Goal: Transaction & Acquisition: Obtain resource

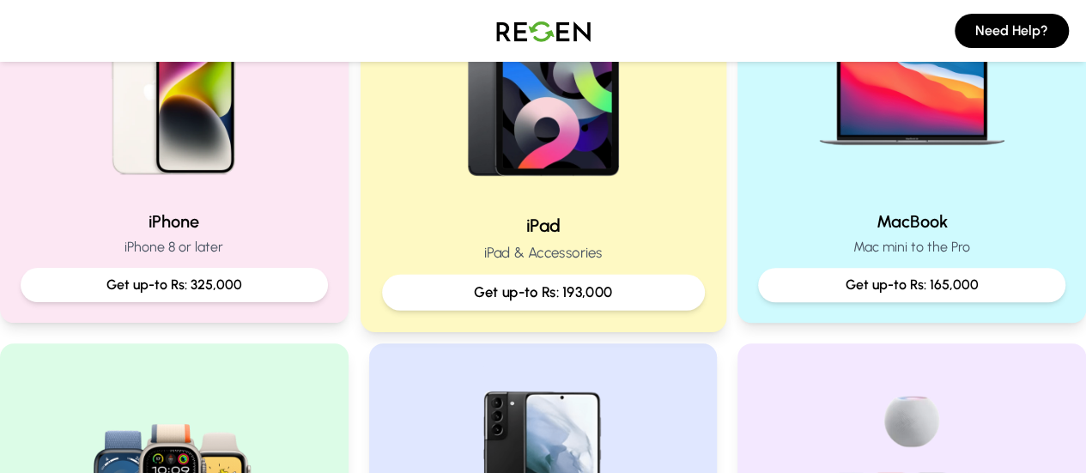
scroll to position [473, 0]
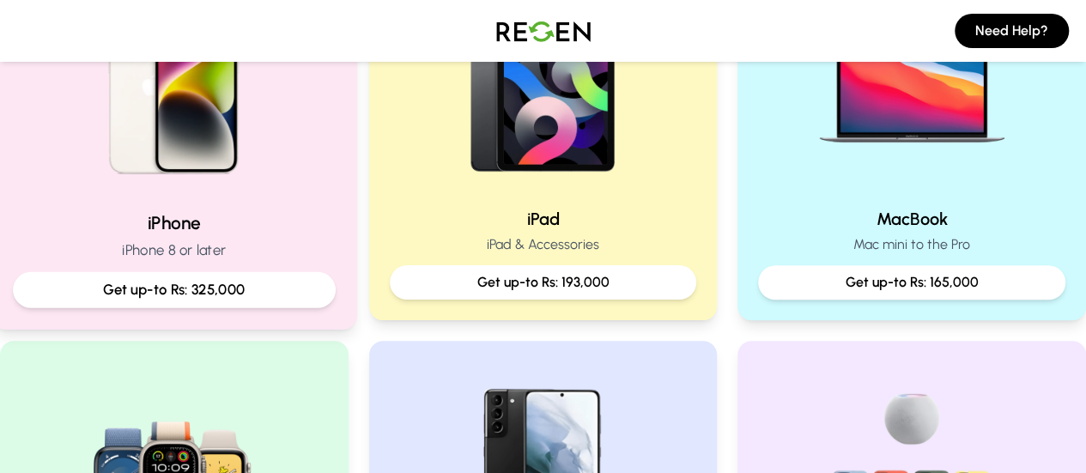
click at [250, 234] on h2 "iPhone" at bounding box center [174, 222] width 323 height 25
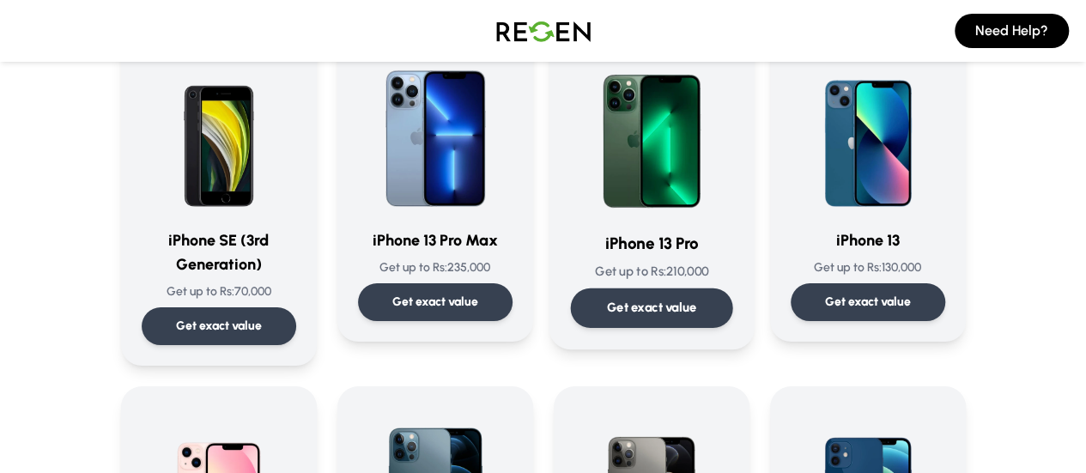
scroll to position [1065, 0]
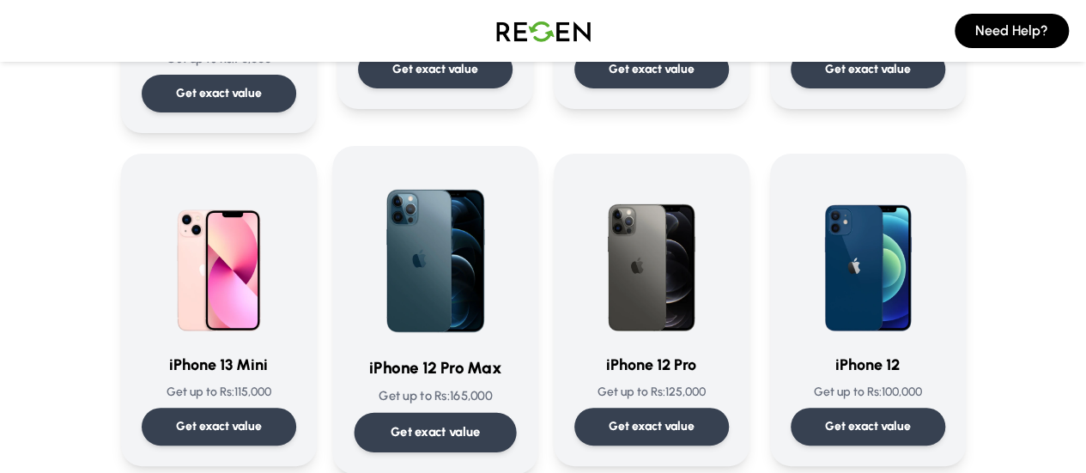
click at [440, 254] on img at bounding box center [435, 253] width 162 height 173
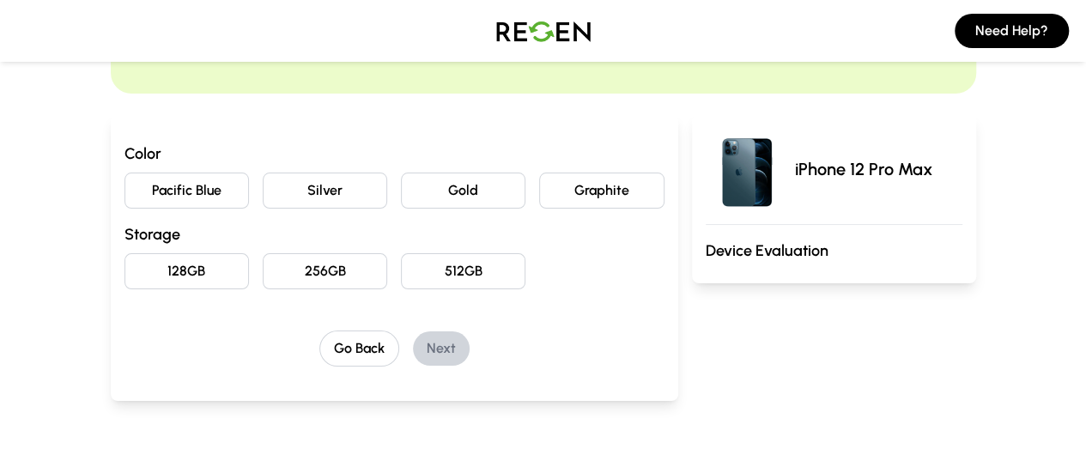
scroll to position [126, 0]
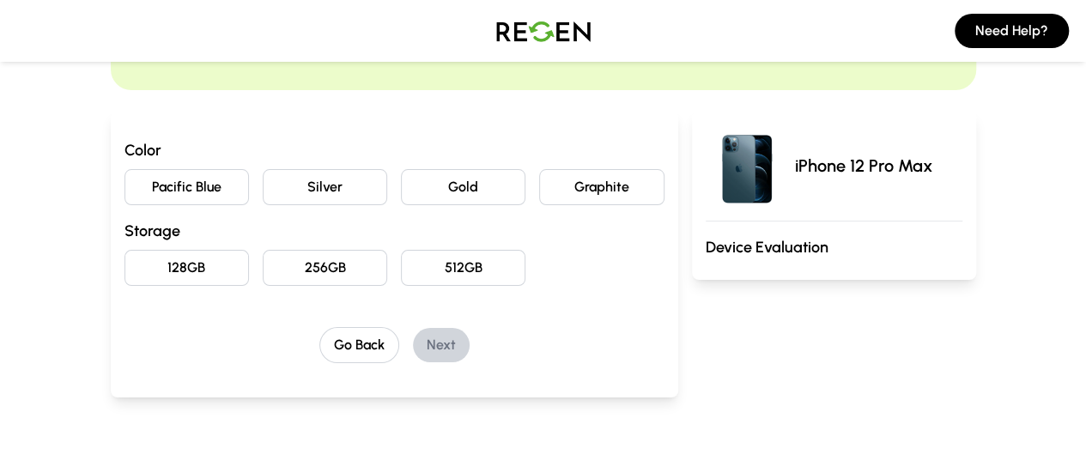
click at [142, 259] on button "128GB" at bounding box center [186, 268] width 124 height 36
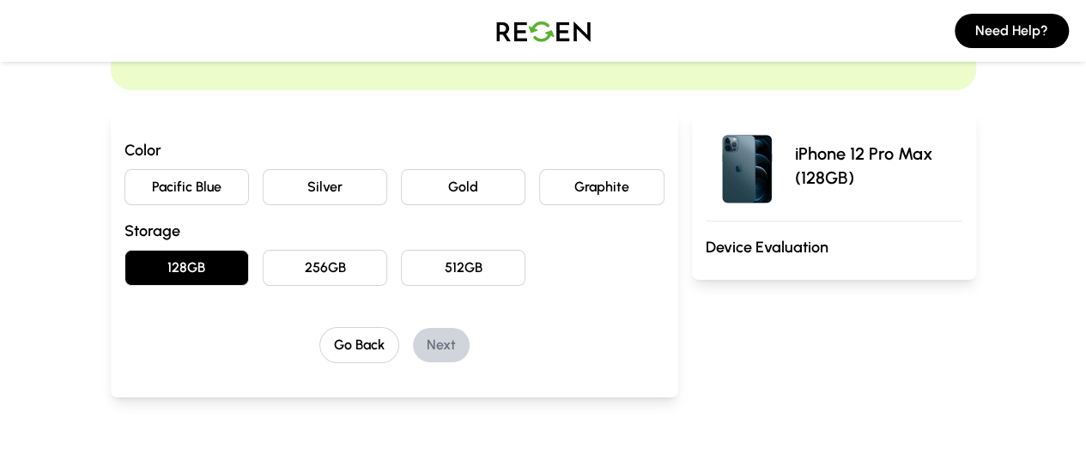
click at [129, 181] on button "Pacific Blue" at bounding box center [186, 187] width 124 height 36
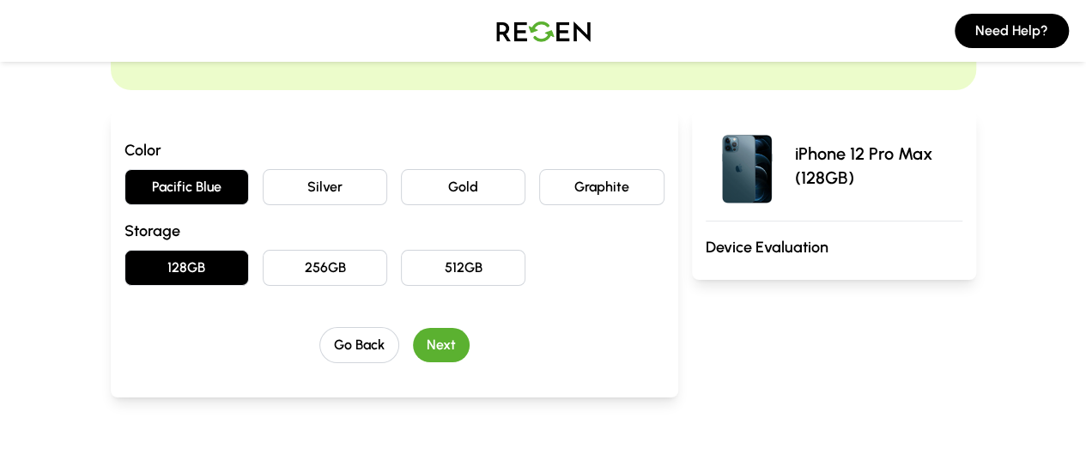
click at [413, 329] on button "Next" at bounding box center [441, 345] width 57 height 34
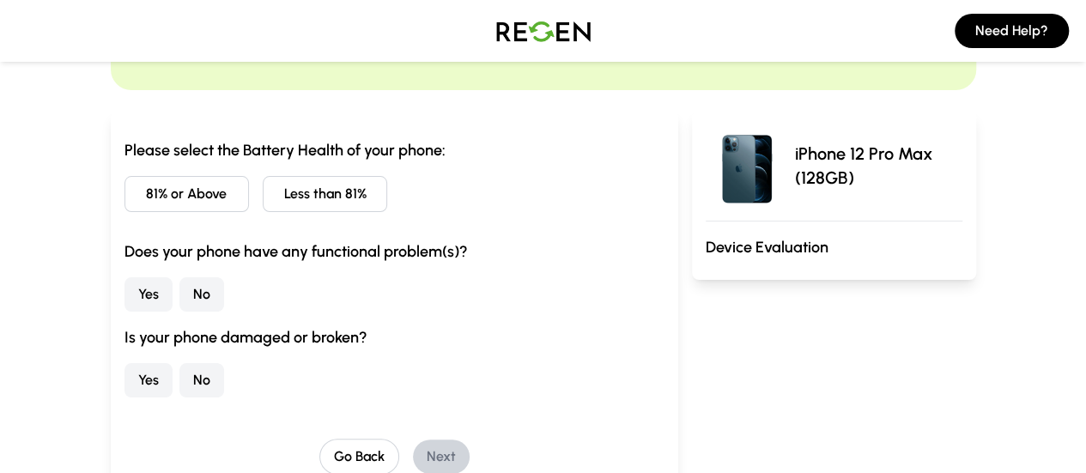
click at [179, 292] on button "No" at bounding box center [201, 294] width 45 height 34
click at [179, 385] on button "No" at bounding box center [201, 380] width 45 height 34
click at [134, 181] on button "81% or Above" at bounding box center [186, 194] width 124 height 36
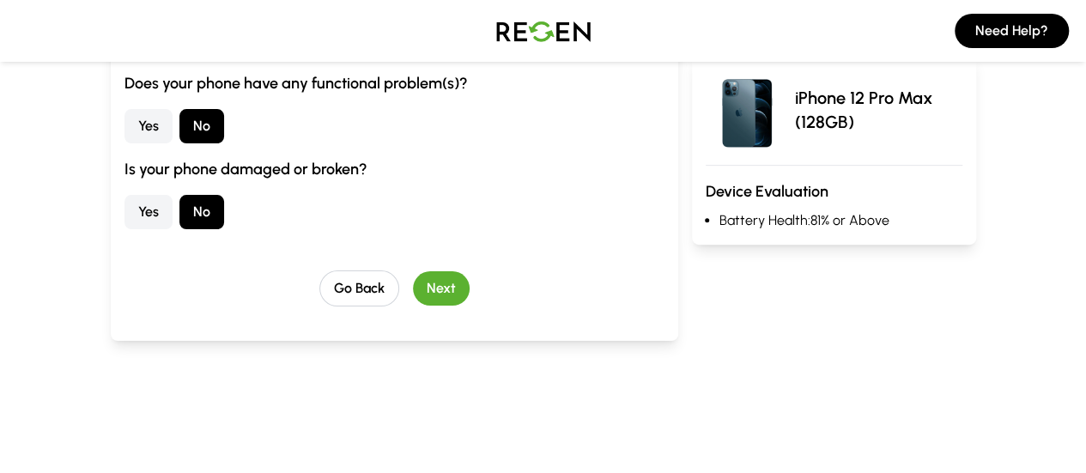
click at [413, 290] on button "Next" at bounding box center [441, 288] width 57 height 34
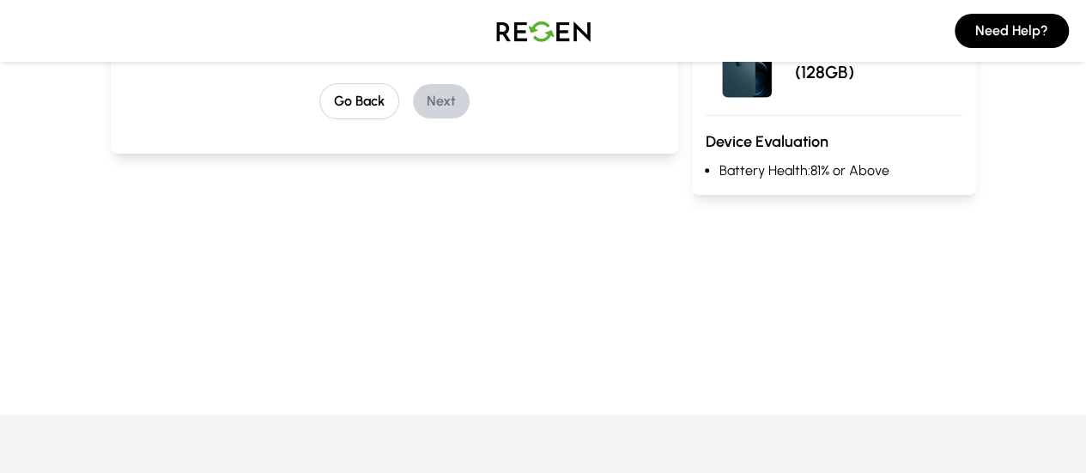
scroll to position [108, 0]
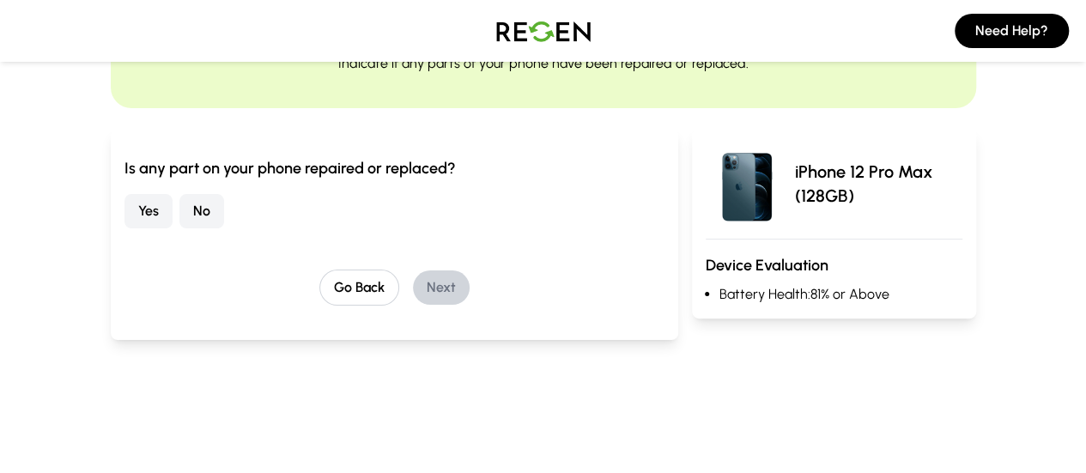
click at [179, 209] on button "No" at bounding box center [201, 211] width 45 height 34
click at [413, 289] on button "Next" at bounding box center [441, 287] width 57 height 34
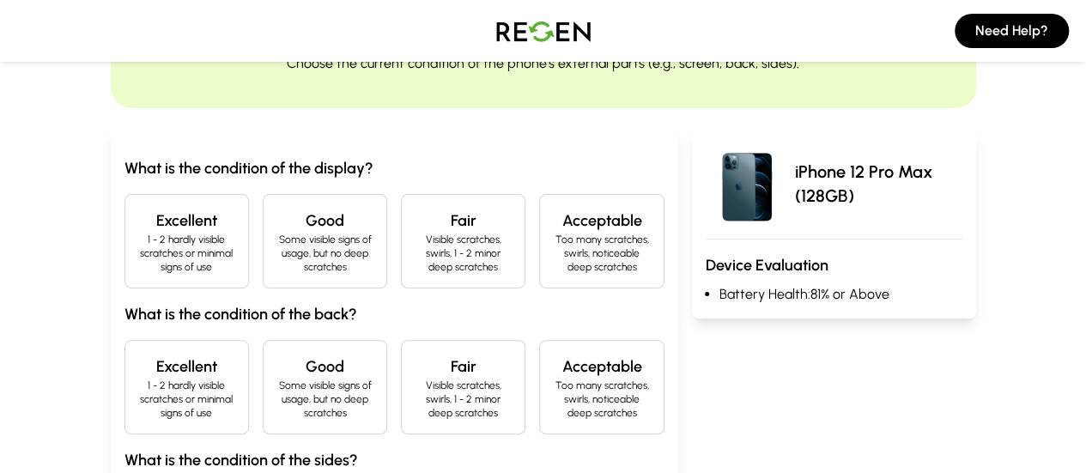
click at [139, 384] on p "1 - 2 hardly visible scratches or minimal signs of use" at bounding box center [186, 399] width 95 height 41
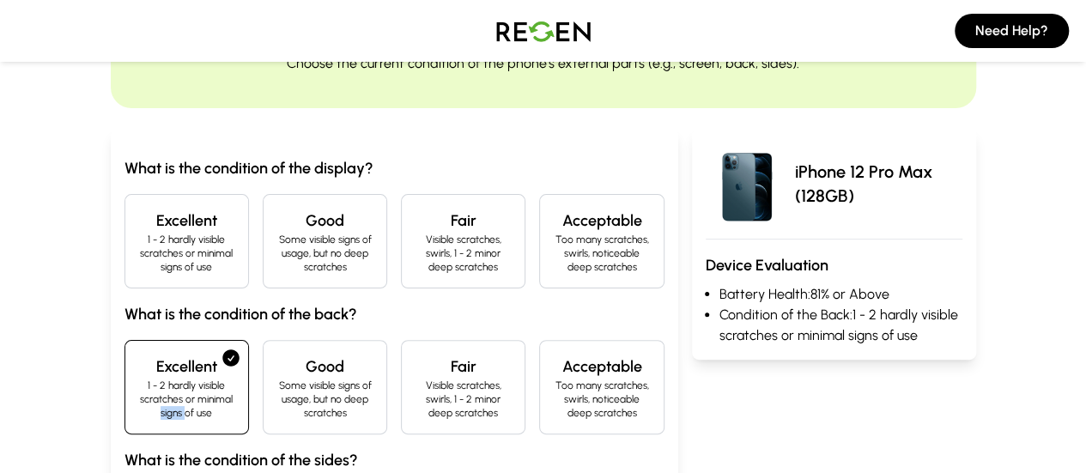
click at [139, 384] on p "1 - 2 hardly visible scratches or minimal signs of use" at bounding box center [186, 399] width 95 height 41
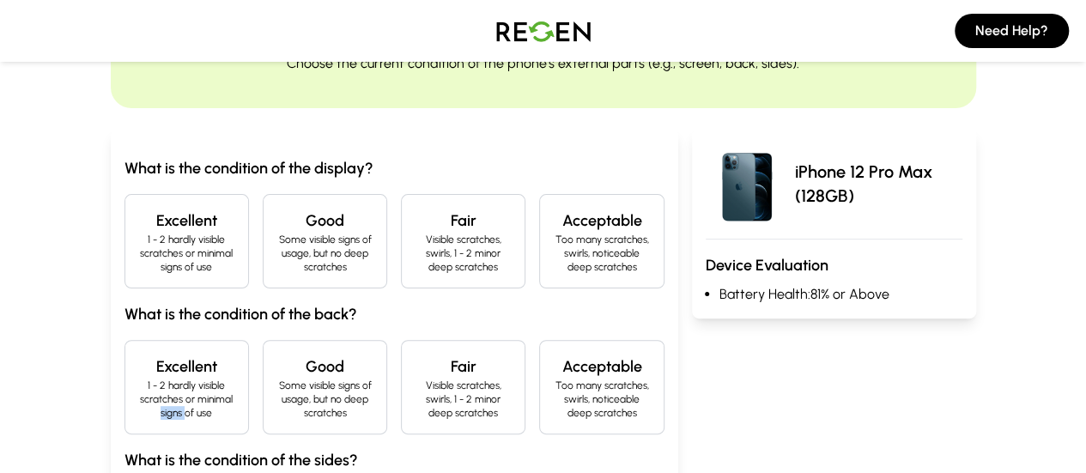
scroll to position [185, 0]
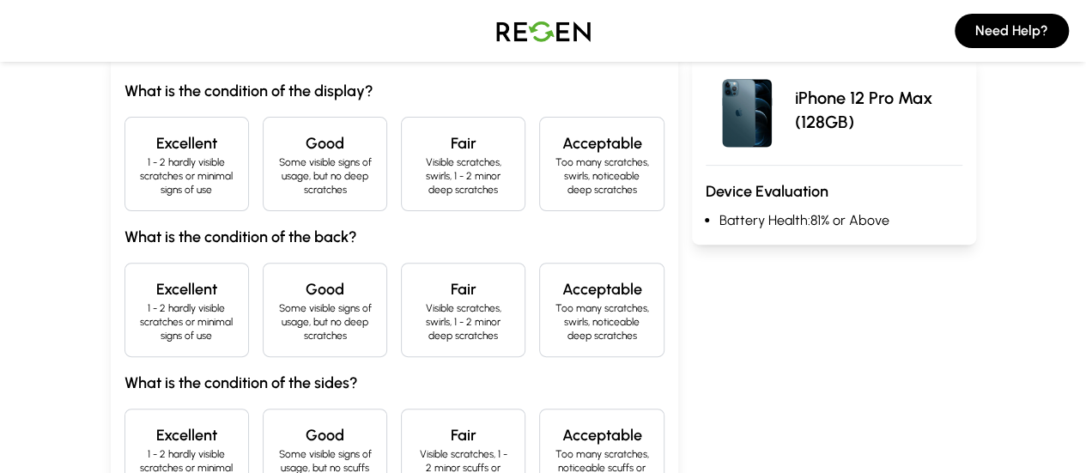
click at [139, 301] on p "1 - 2 hardly visible scratches or minimal signs of use" at bounding box center [186, 321] width 95 height 41
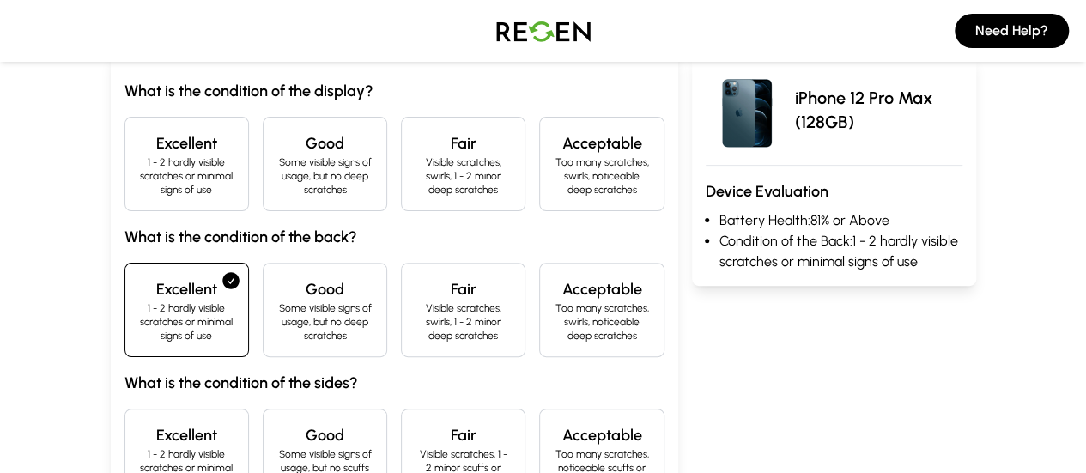
scroll to position [417, 0]
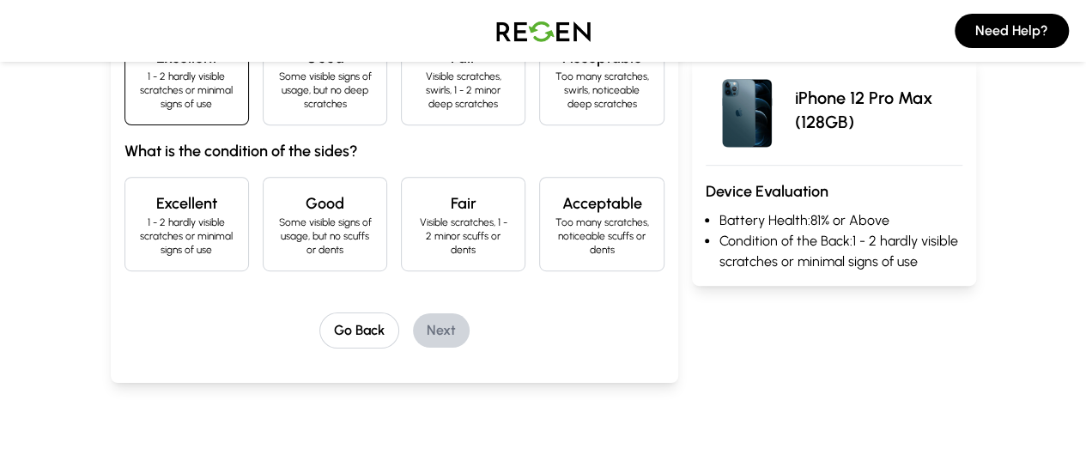
click at [295, 191] on h4 "Good" at bounding box center [324, 203] width 95 height 24
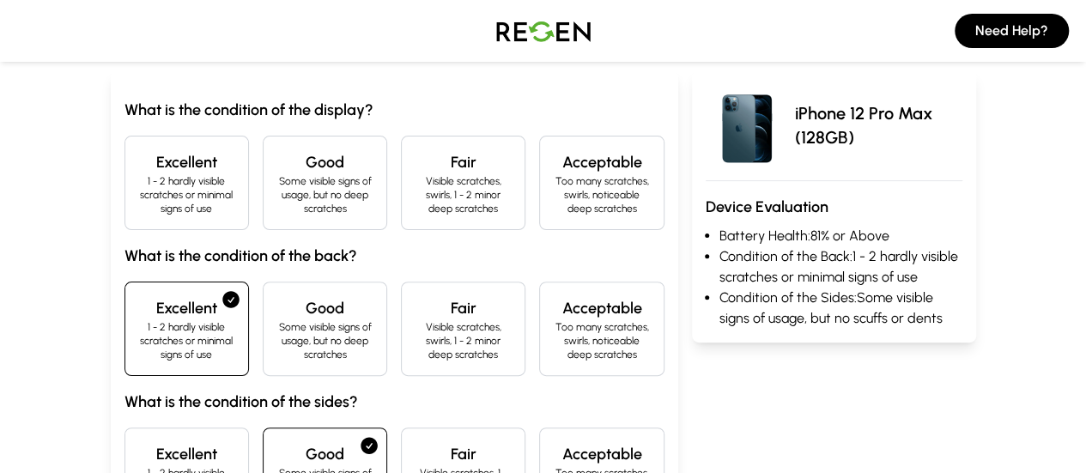
scroll to position [163, 0]
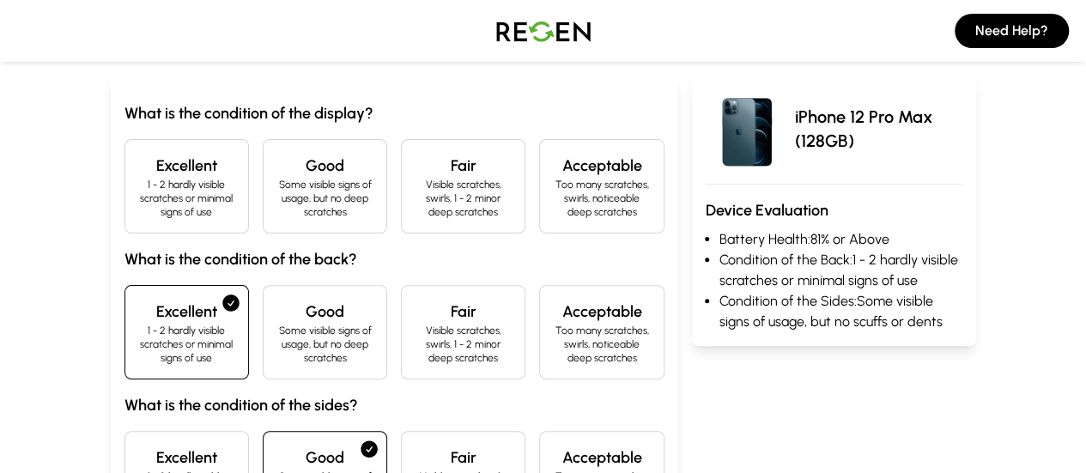
click at [139, 160] on h4 "Excellent" at bounding box center [186, 166] width 95 height 24
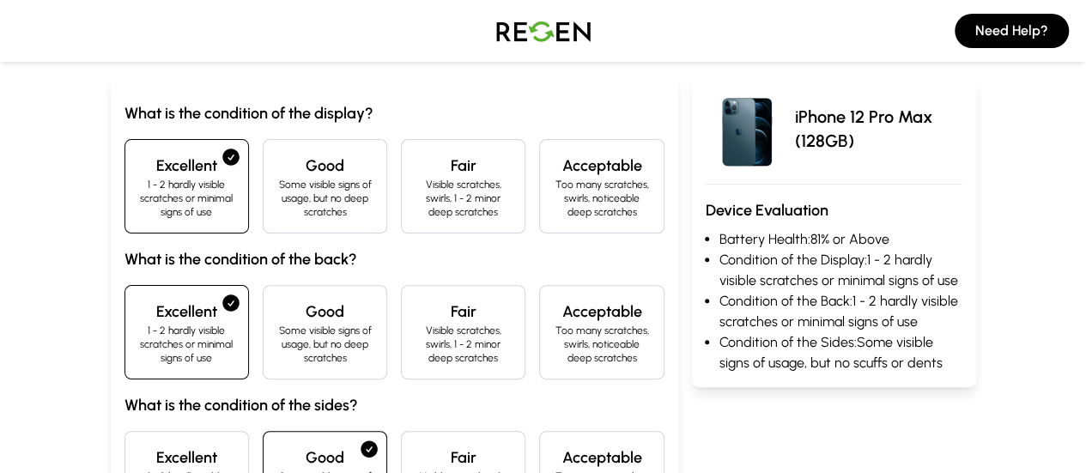
scroll to position [297, 0]
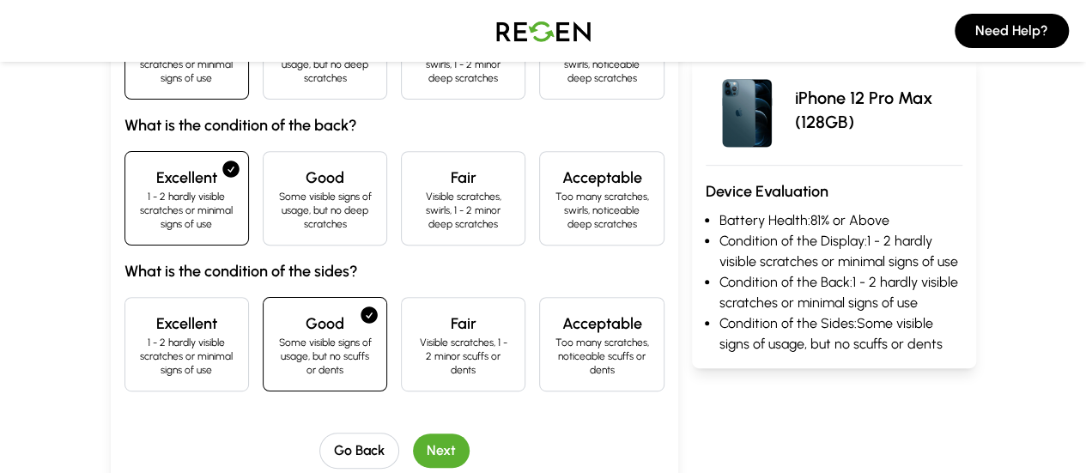
click at [413, 434] on button "Next" at bounding box center [441, 451] width 57 height 34
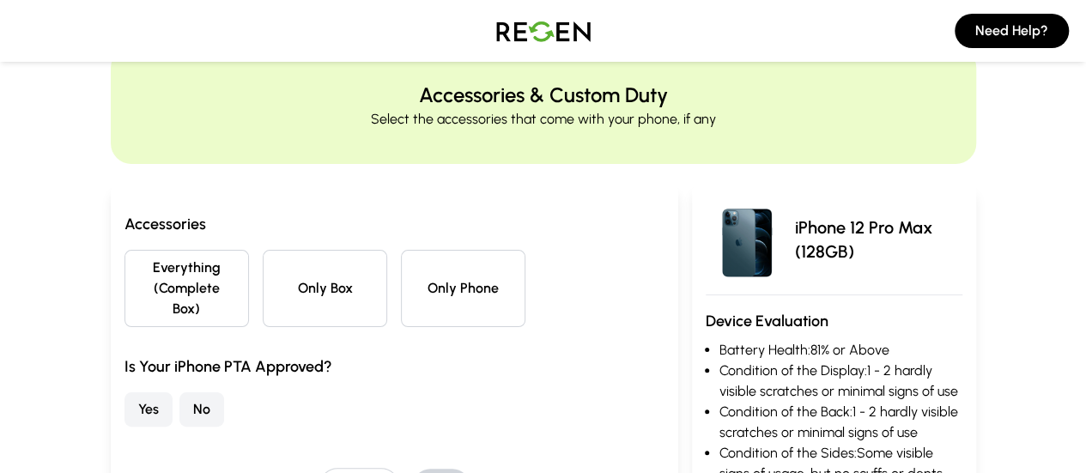
scroll to position [52, 0]
click at [263, 280] on button "Only Box" at bounding box center [325, 289] width 124 height 77
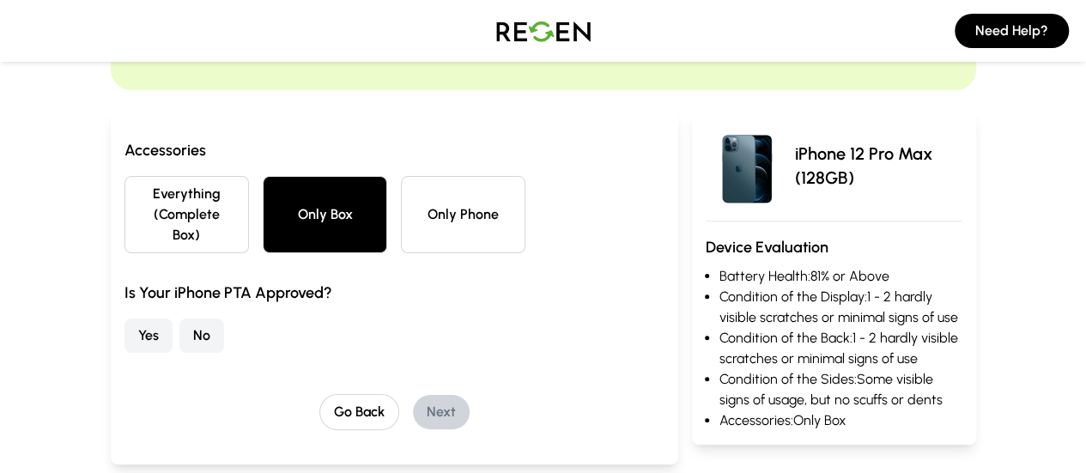
scroll to position [128, 0]
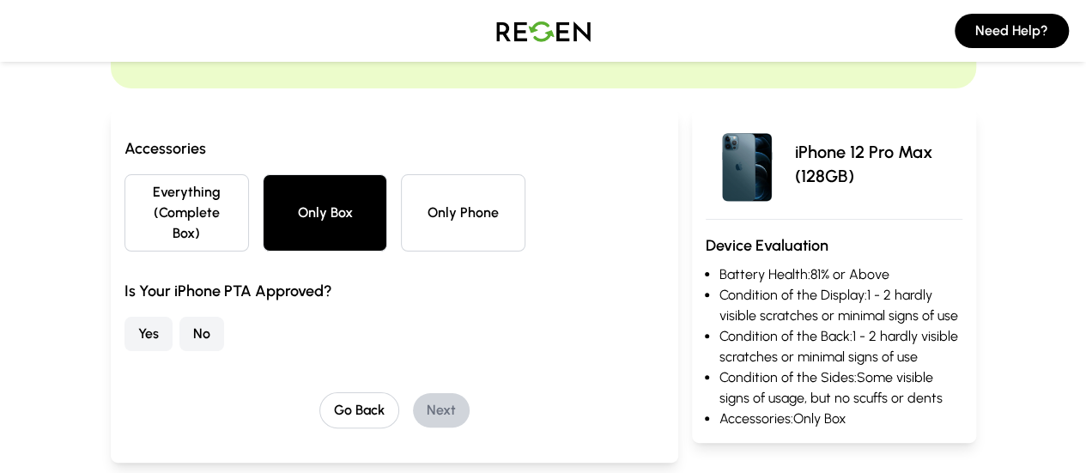
click at [124, 317] on button "Yes" at bounding box center [148, 334] width 48 height 34
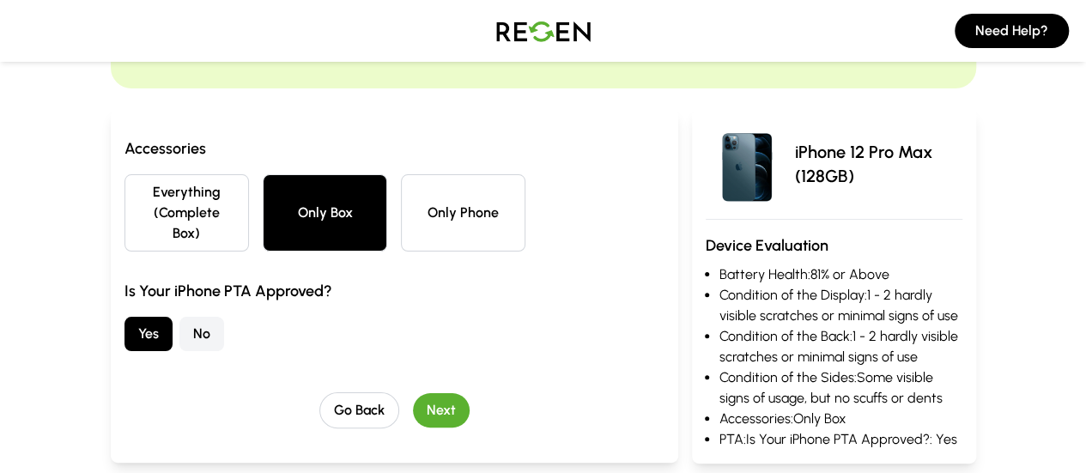
click at [413, 394] on button "Next" at bounding box center [441, 410] width 57 height 34
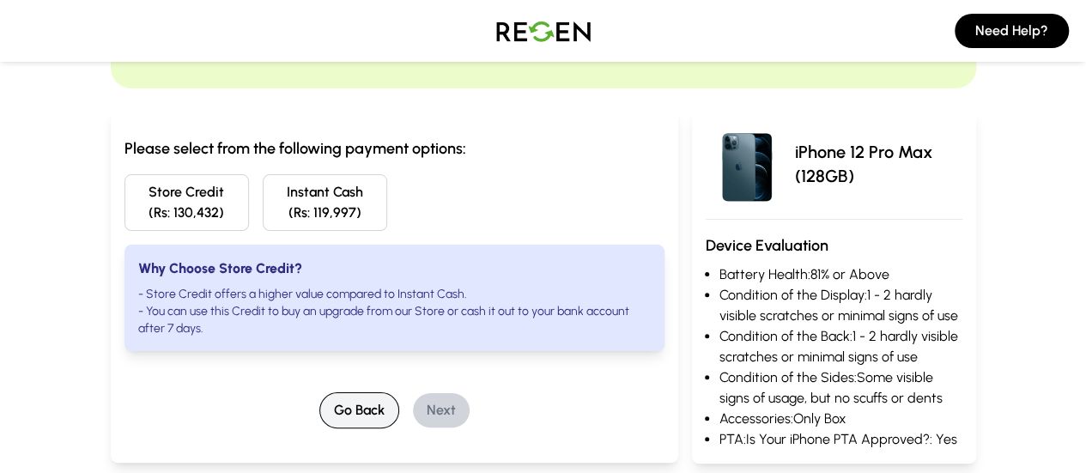
click at [337, 392] on button "Go Back" at bounding box center [359, 410] width 80 height 36
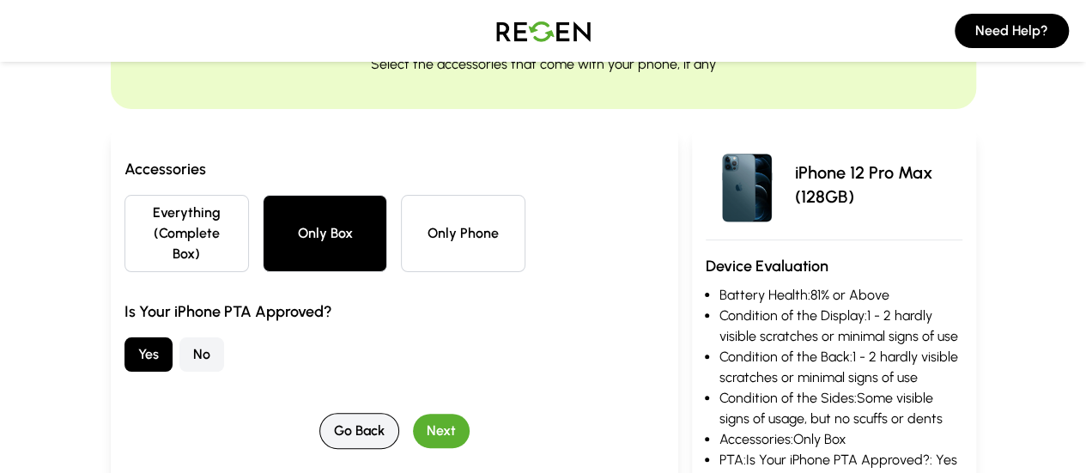
scroll to position [108, 0]
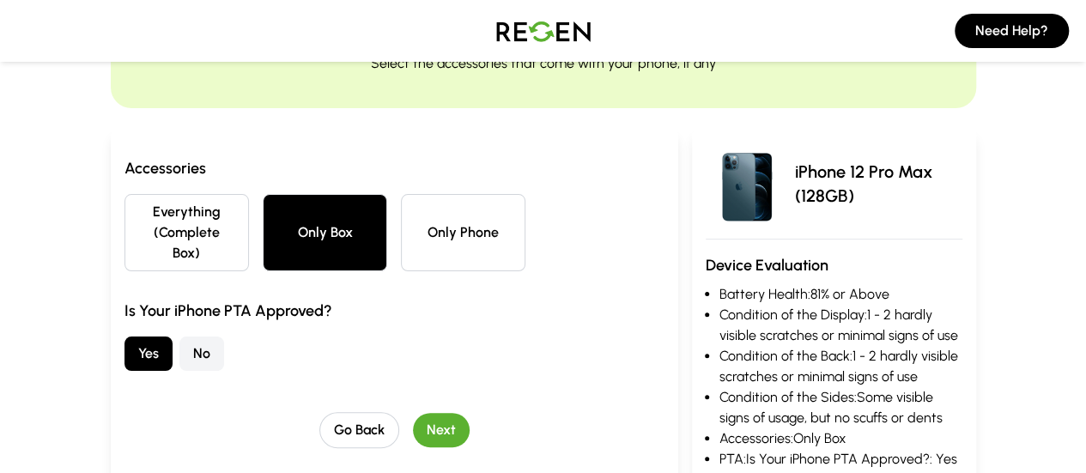
click at [158, 234] on button "Everything (Complete Box)" at bounding box center [186, 232] width 124 height 77
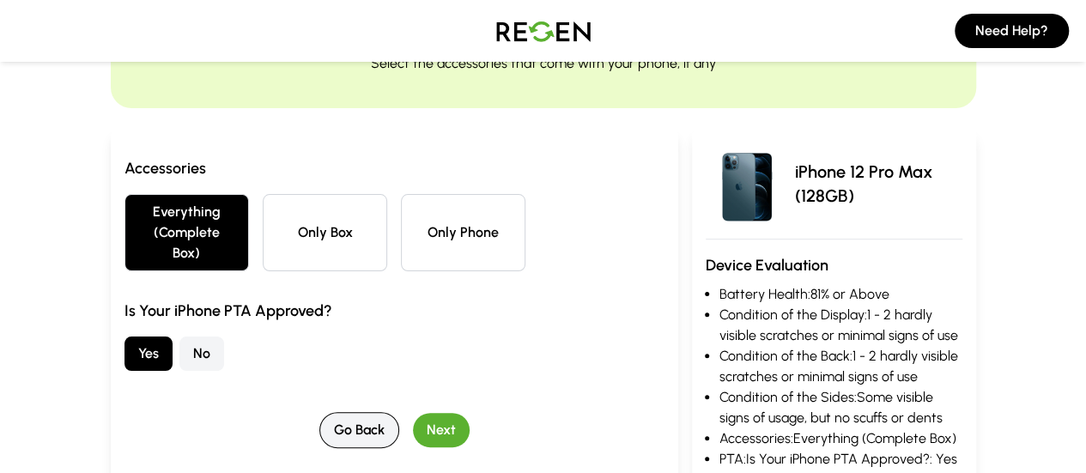
click at [319, 412] on button "Go Back" at bounding box center [359, 430] width 80 height 36
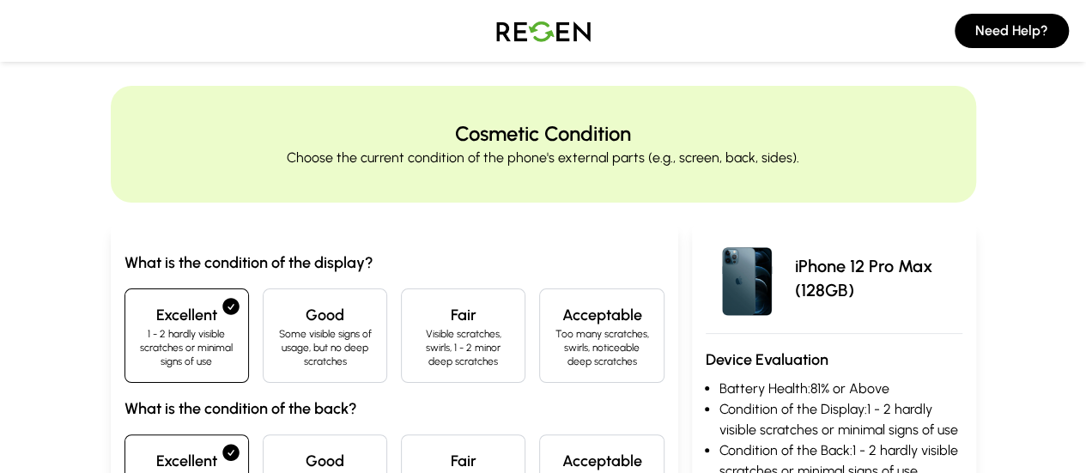
scroll to position [0, 0]
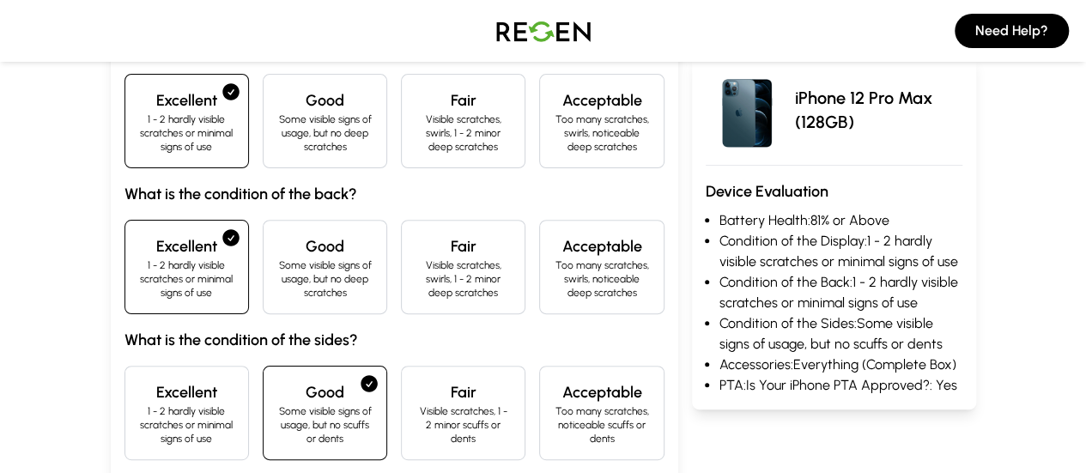
click at [139, 380] on h4 "Excellent" at bounding box center [186, 392] width 95 height 24
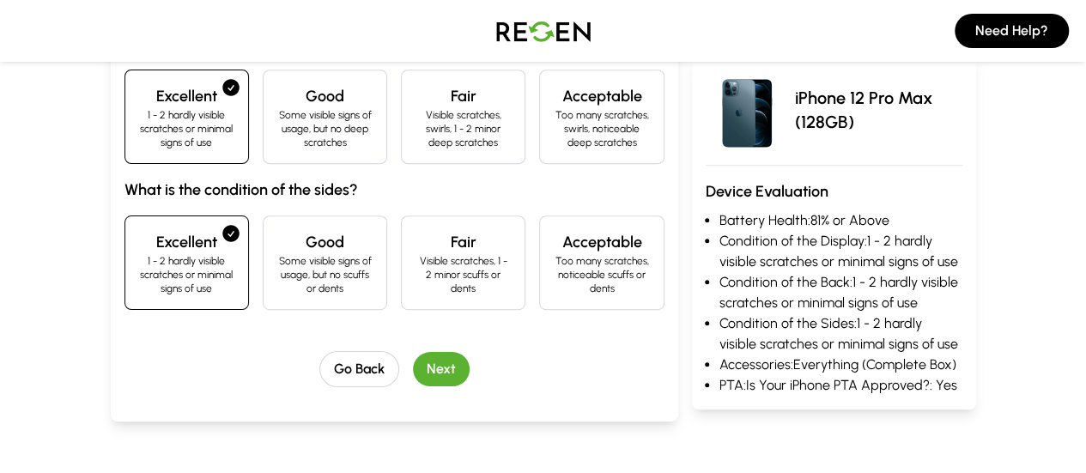
scroll to position [388, 0]
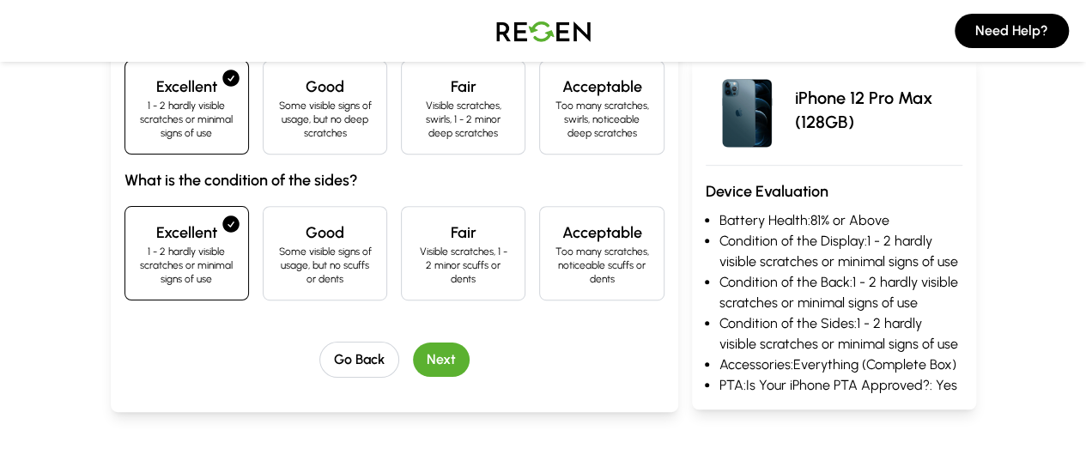
click at [416, 343] on button "Next" at bounding box center [441, 360] width 57 height 34
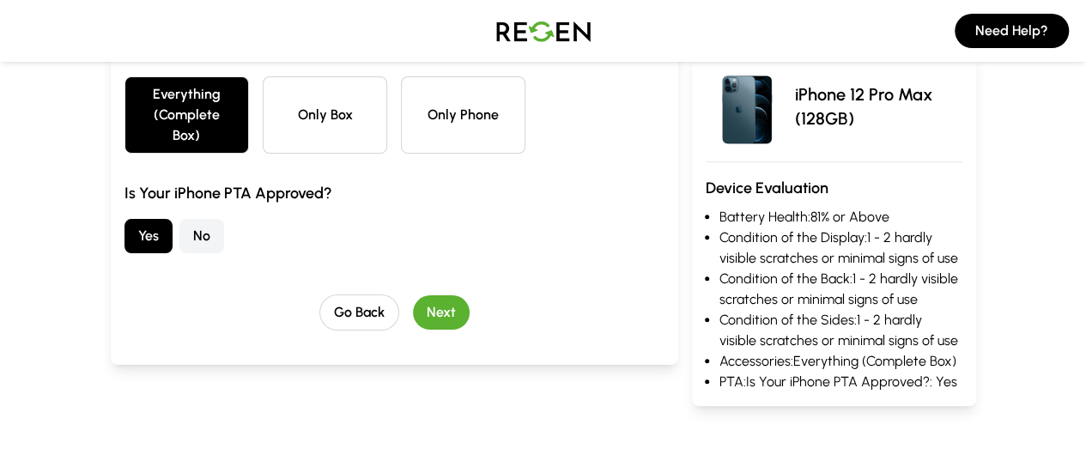
scroll to position [227, 0]
click at [413, 294] on button "Next" at bounding box center [441, 311] width 57 height 34
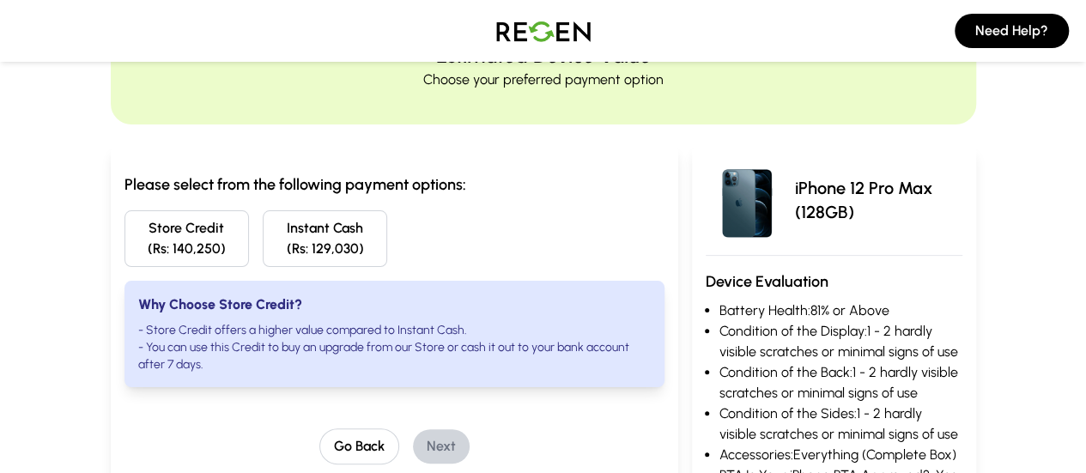
scroll to position [91, 0]
click at [152, 232] on button "Store Credit (Rs: 140,250)" at bounding box center [186, 239] width 124 height 57
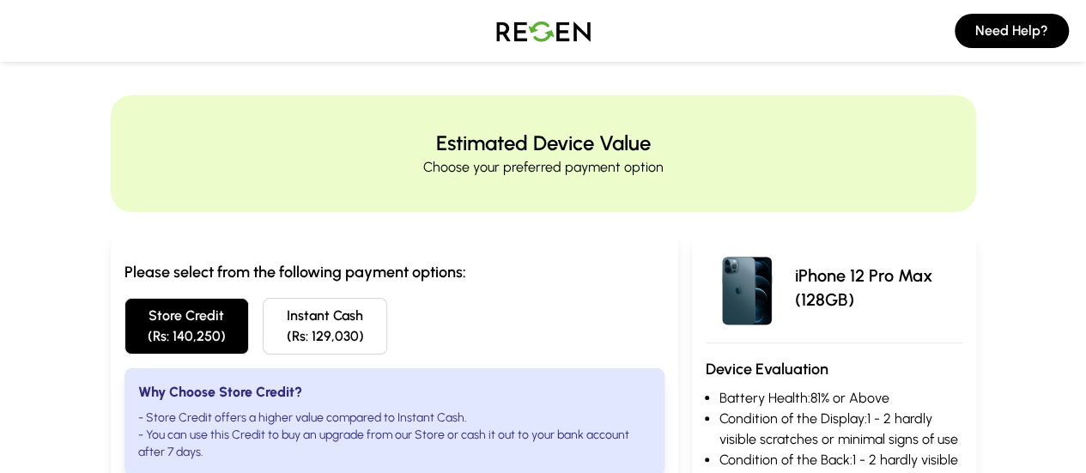
scroll to position [0, 0]
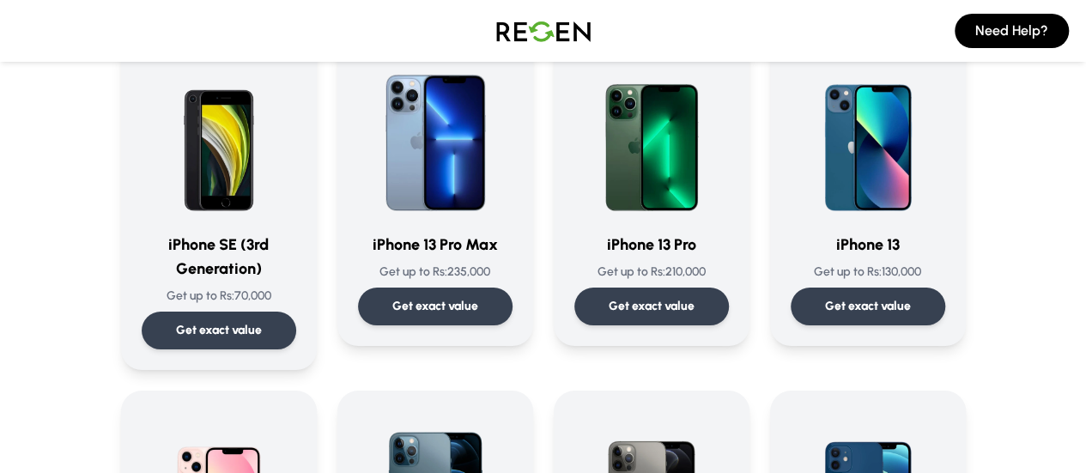
scroll to position [846, 0]
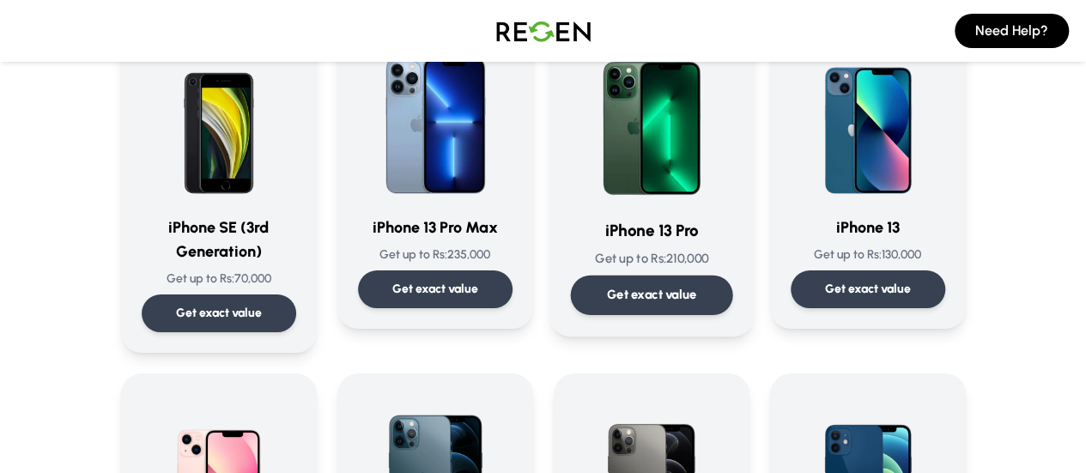
click at [616, 307] on div "Get exact value" at bounding box center [651, 295] width 162 height 39
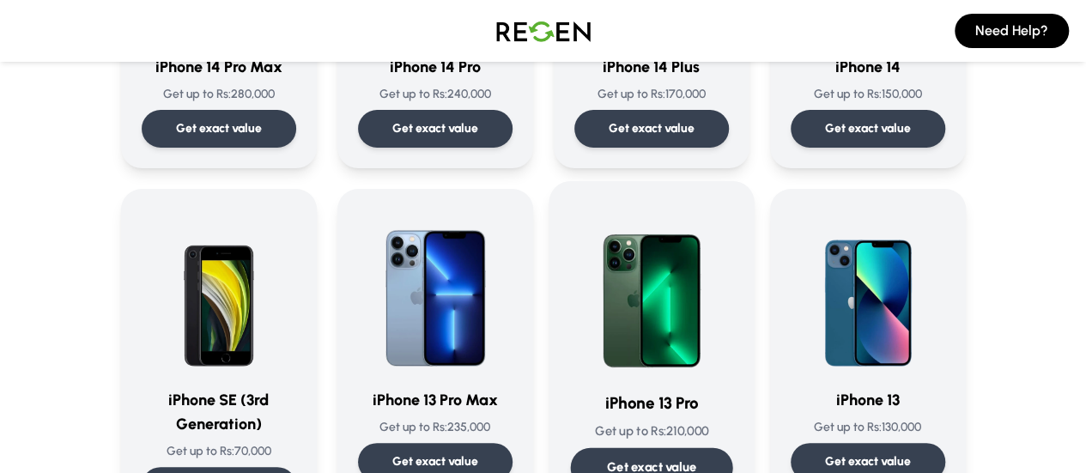
scroll to position [671, 0]
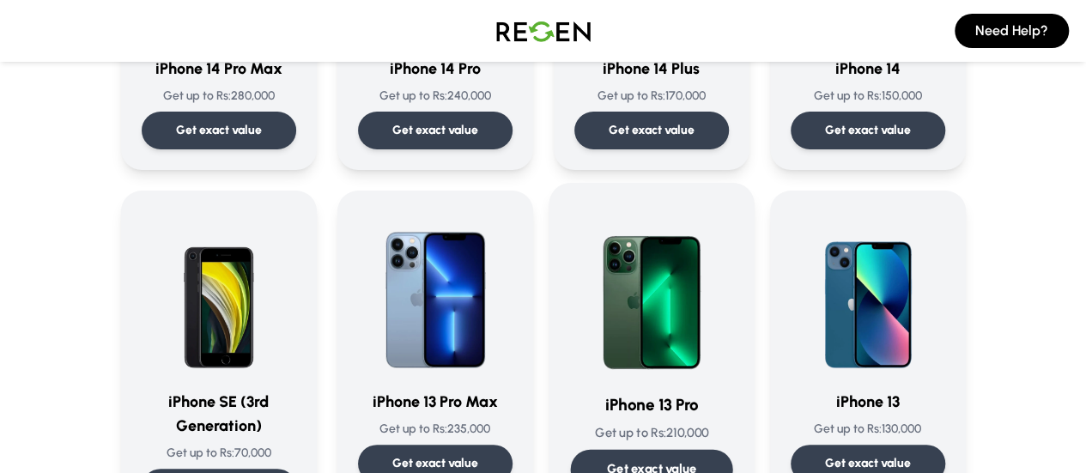
click at [732, 460] on div "Get exact value" at bounding box center [651, 469] width 162 height 39
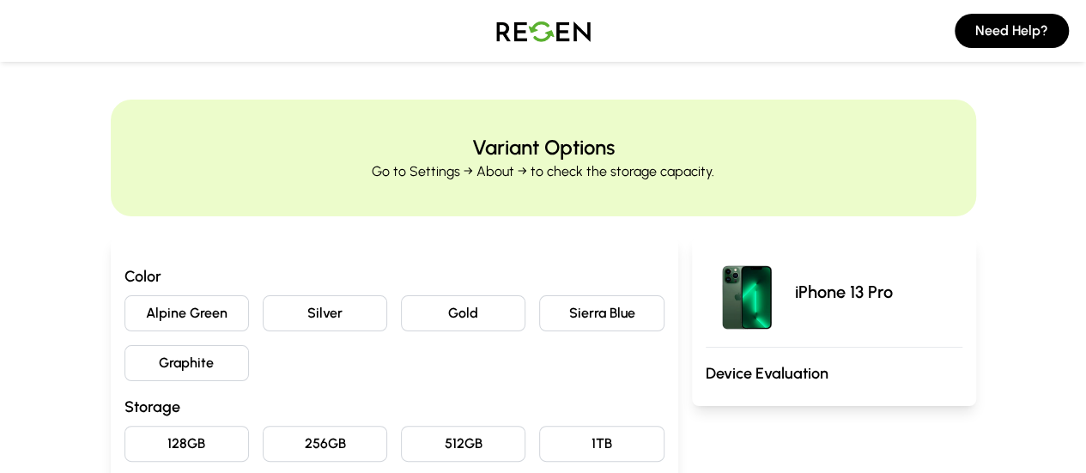
scroll to position [119, 0]
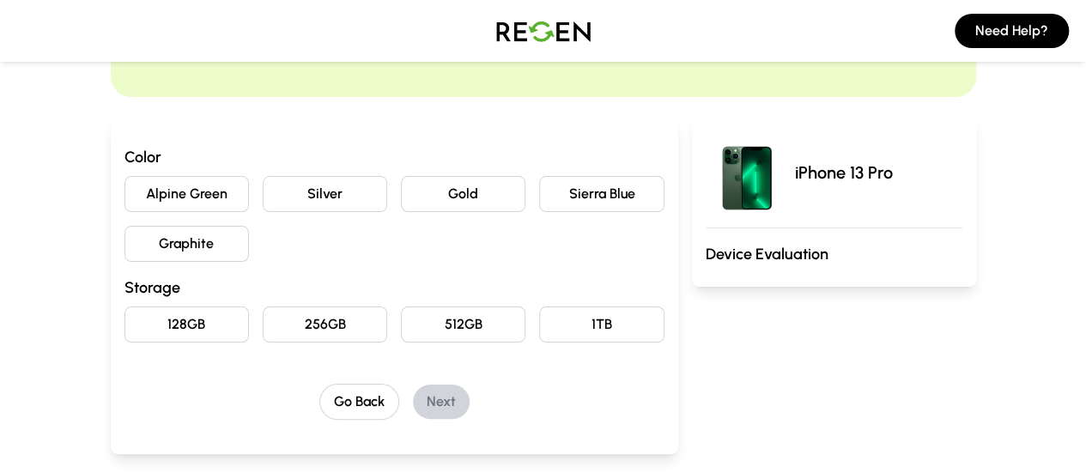
click at [616, 195] on button "Sierra Blue" at bounding box center [601, 194] width 124 height 36
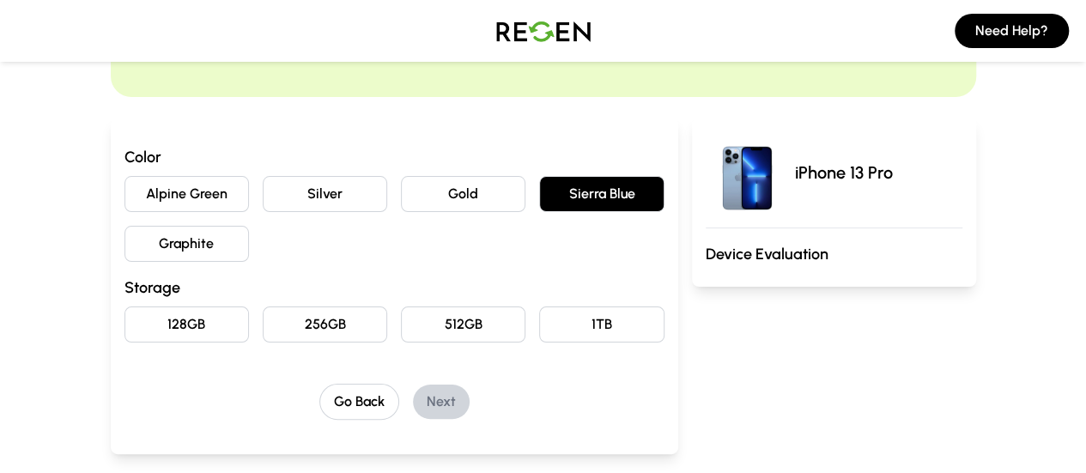
click at [125, 307] on button "128GB" at bounding box center [186, 325] width 124 height 36
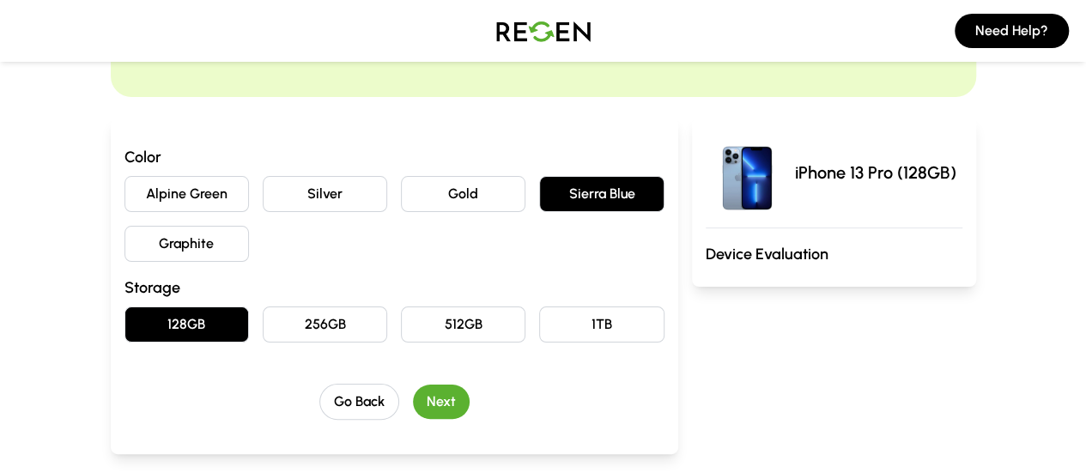
click at [413, 402] on button "Next" at bounding box center [441, 402] width 57 height 34
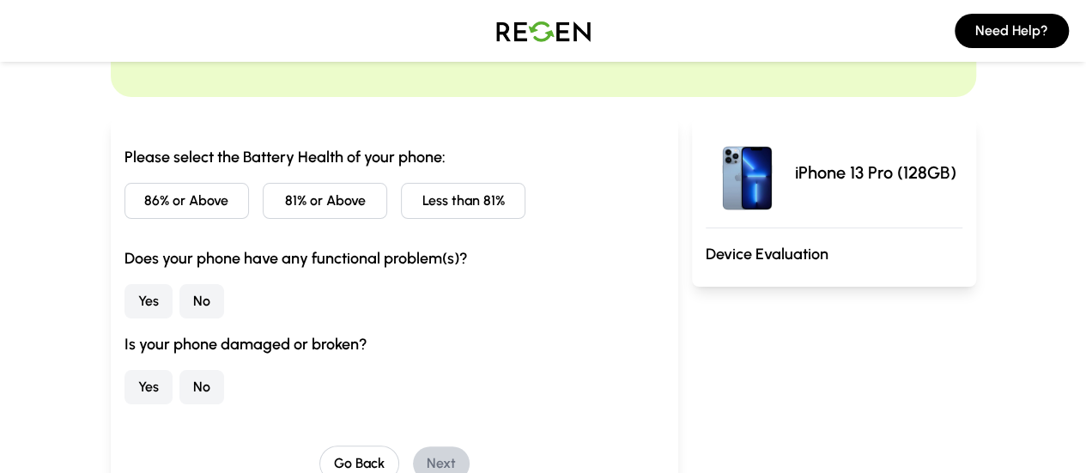
click at [422, 200] on button "Less than 81%" at bounding box center [463, 201] width 124 height 36
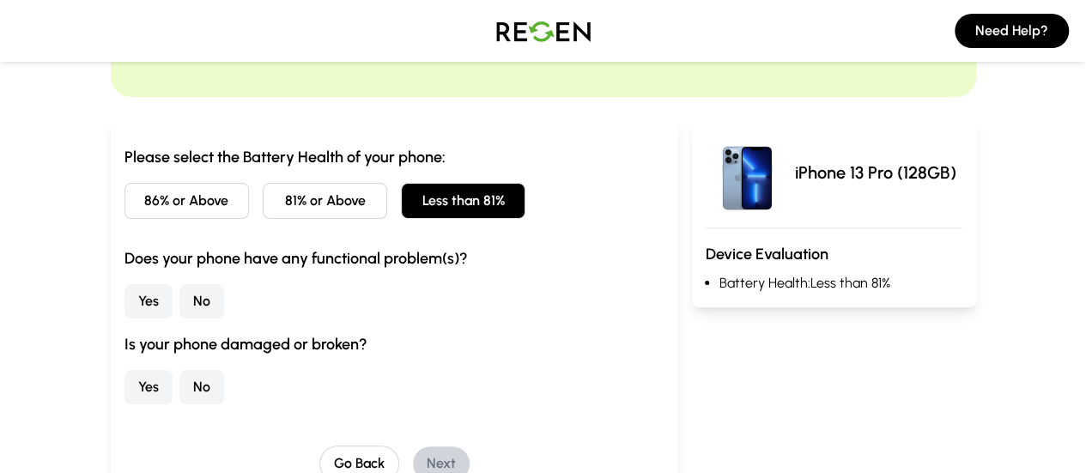
scroll to position [276, 0]
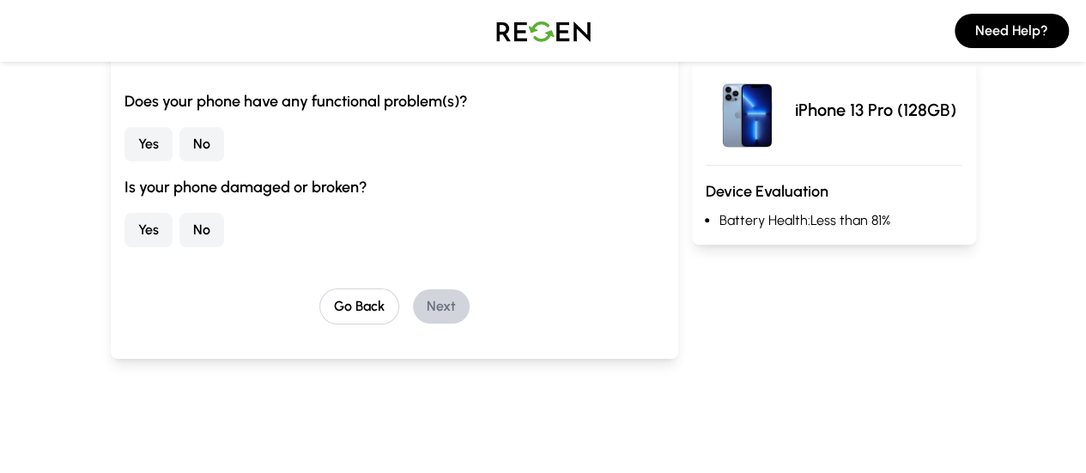
click at [179, 135] on button "No" at bounding box center [201, 144] width 45 height 34
click at [179, 221] on button "No" at bounding box center [201, 230] width 45 height 34
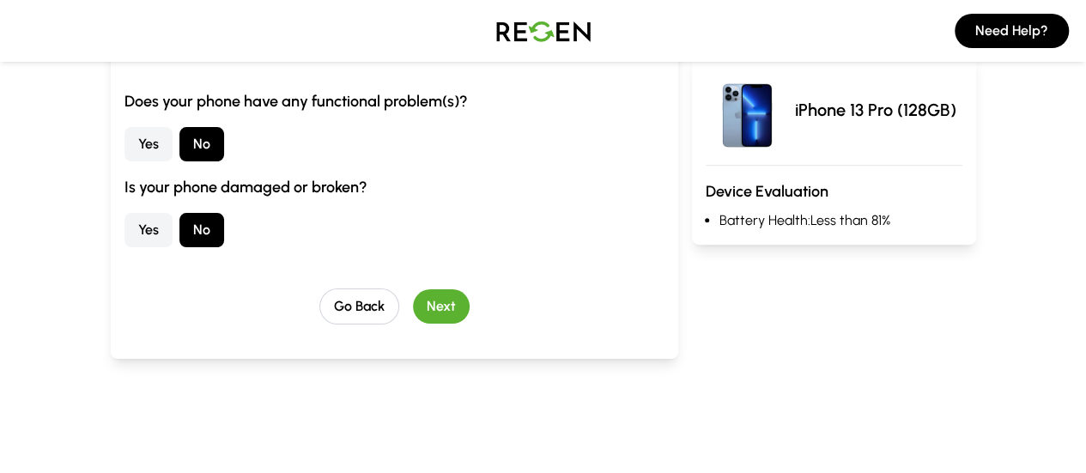
click at [413, 300] on button "Next" at bounding box center [441, 306] width 57 height 34
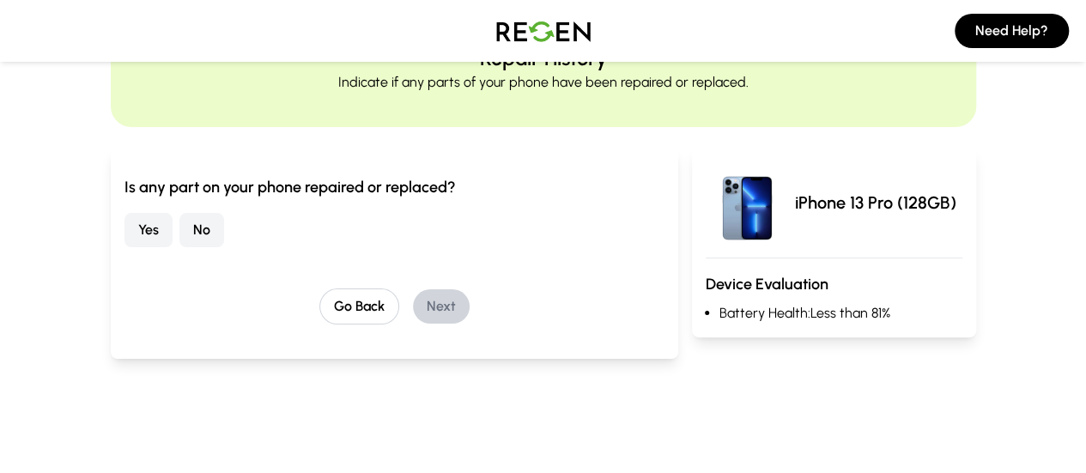
click at [179, 239] on button "No" at bounding box center [201, 230] width 45 height 34
click at [431, 305] on button "Next" at bounding box center [441, 306] width 57 height 34
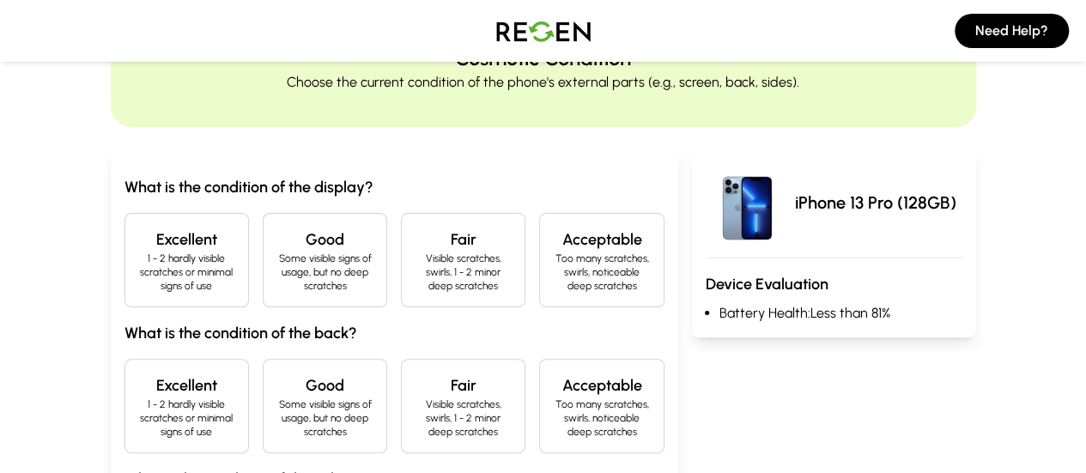
click at [277, 242] on h4 "Good" at bounding box center [324, 240] width 95 height 24
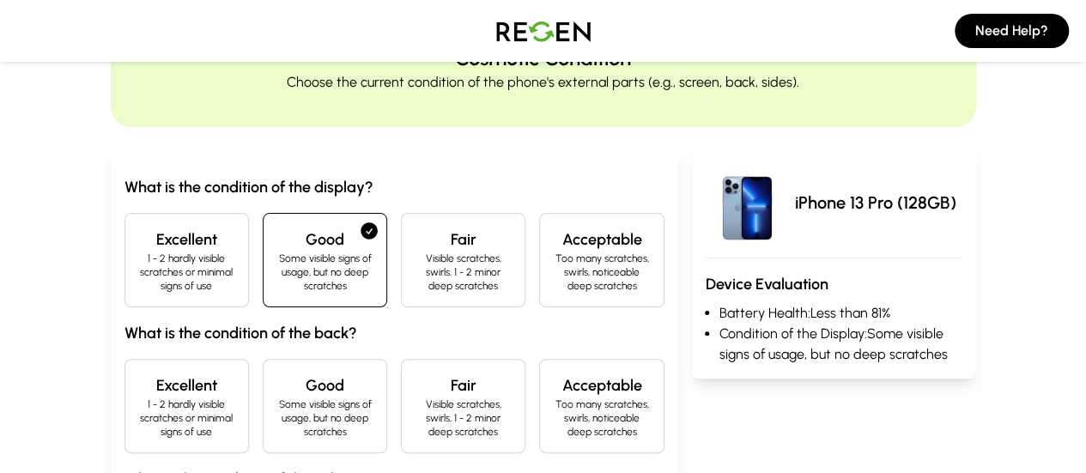
click at [144, 327] on h3 "What is the condition of the back?" at bounding box center [394, 333] width 540 height 24
click at [139, 240] on h4 "Excellent" at bounding box center [186, 240] width 95 height 24
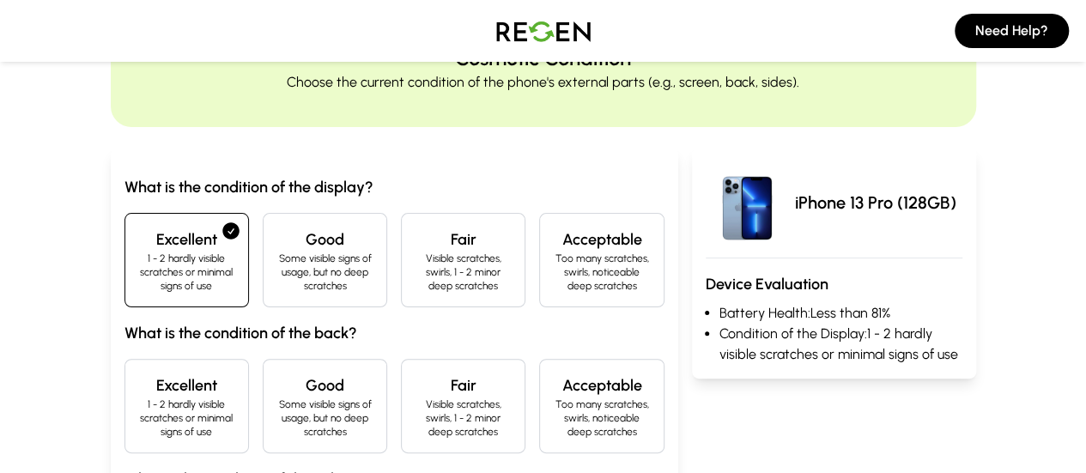
click at [139, 377] on h4 "Excellent" at bounding box center [186, 385] width 95 height 24
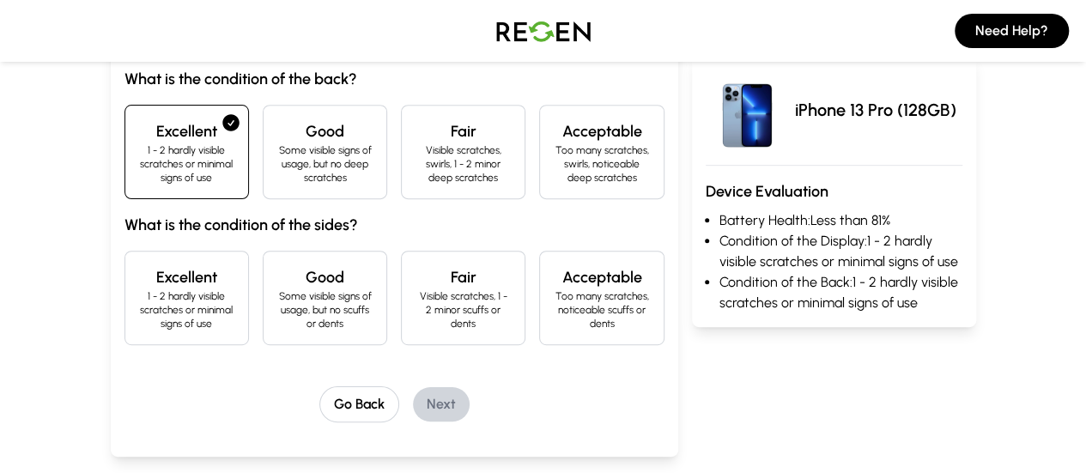
scroll to position [343, 0]
click at [139, 289] on p "1 - 2 hardly visible scratches or minimal signs of use" at bounding box center [186, 309] width 95 height 41
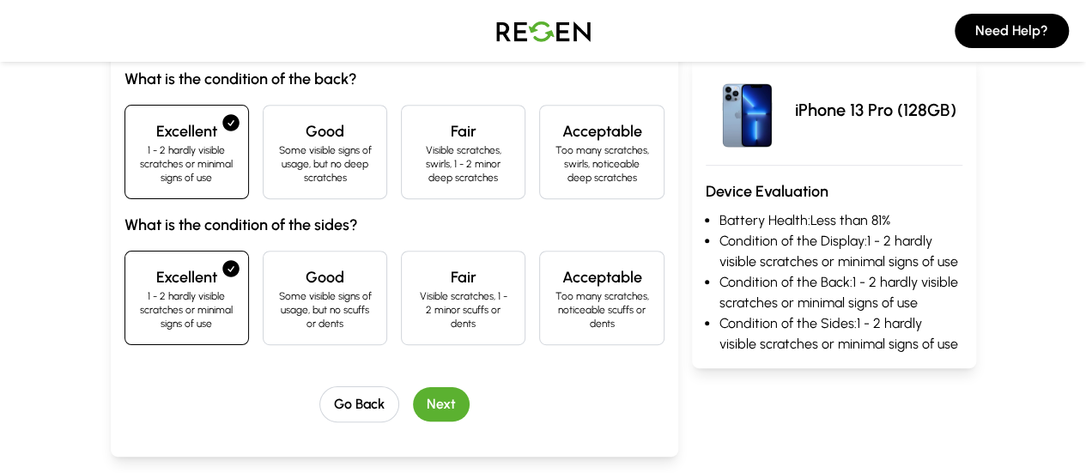
click at [413, 387] on button "Next" at bounding box center [441, 404] width 57 height 34
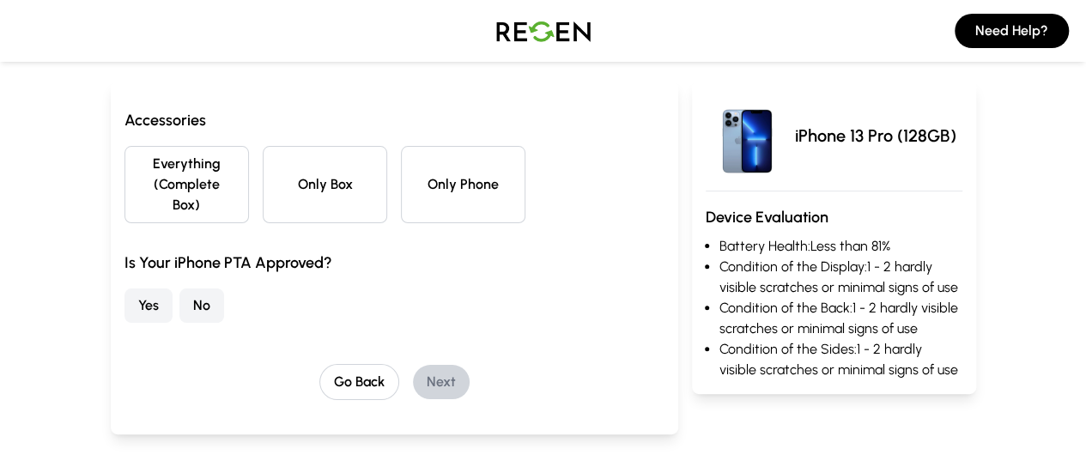
click at [457, 108] on h3 "Accessories" at bounding box center [394, 120] width 540 height 24
click at [450, 161] on button "Only Phone" at bounding box center [463, 184] width 124 height 77
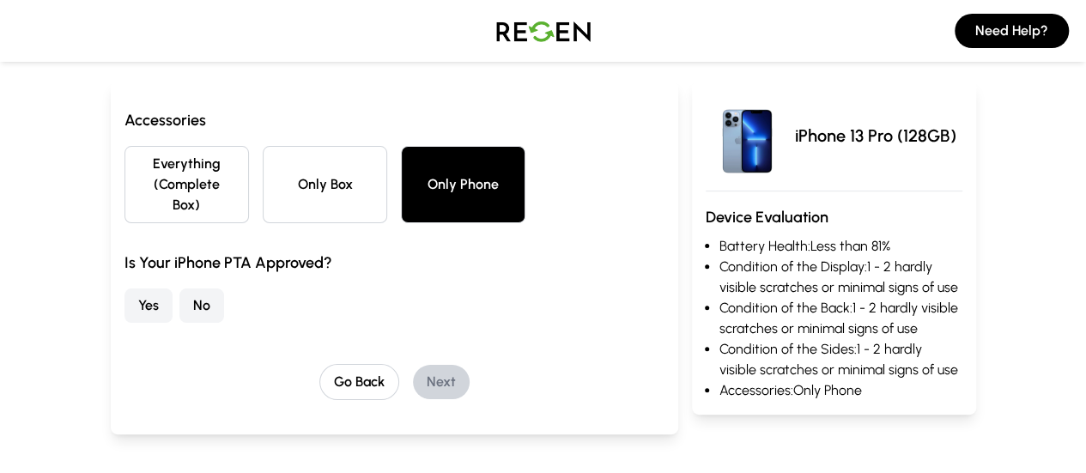
click at [124, 294] on button "Yes" at bounding box center [148, 305] width 48 height 34
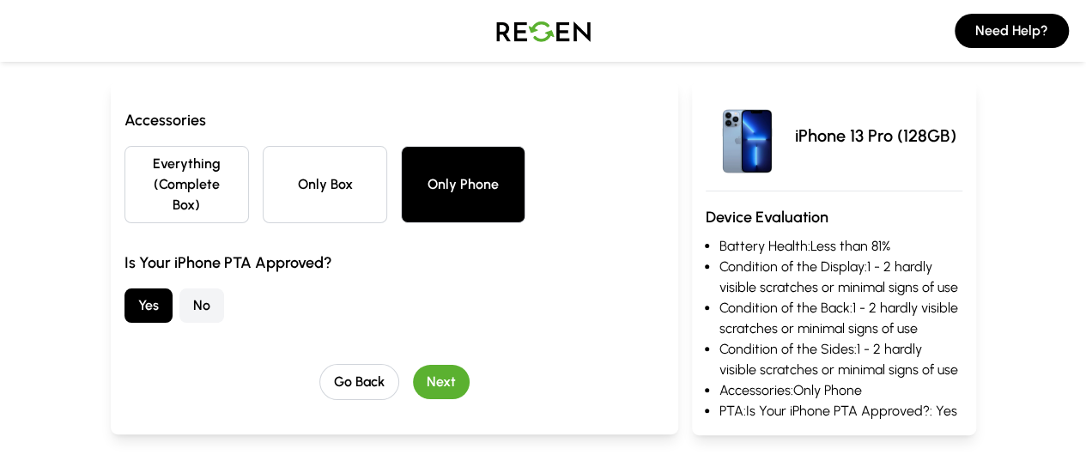
click at [413, 365] on button "Next" at bounding box center [441, 382] width 57 height 34
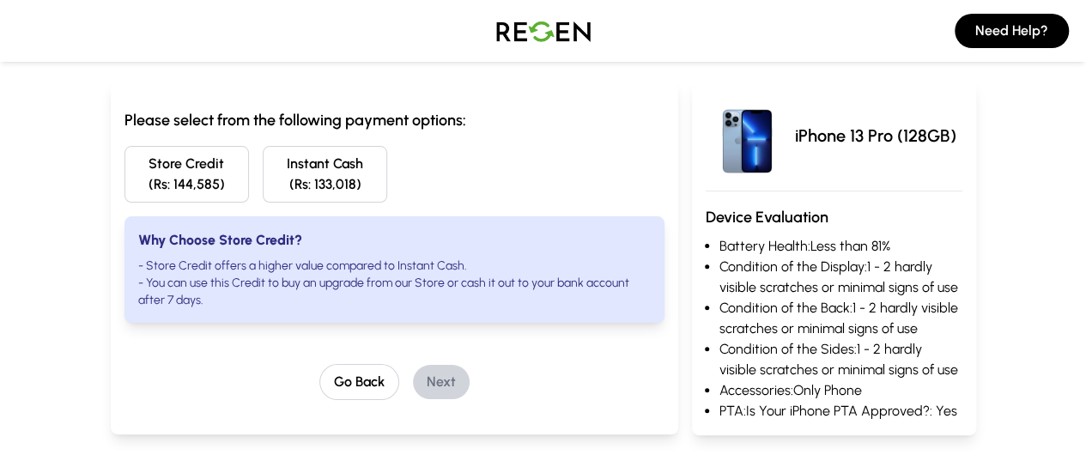
scroll to position [0, 0]
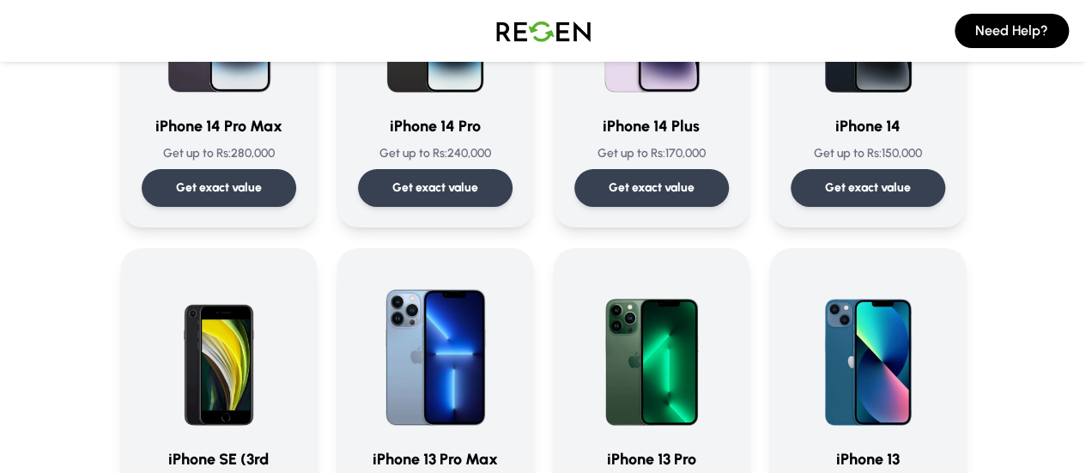
scroll to position [616, 0]
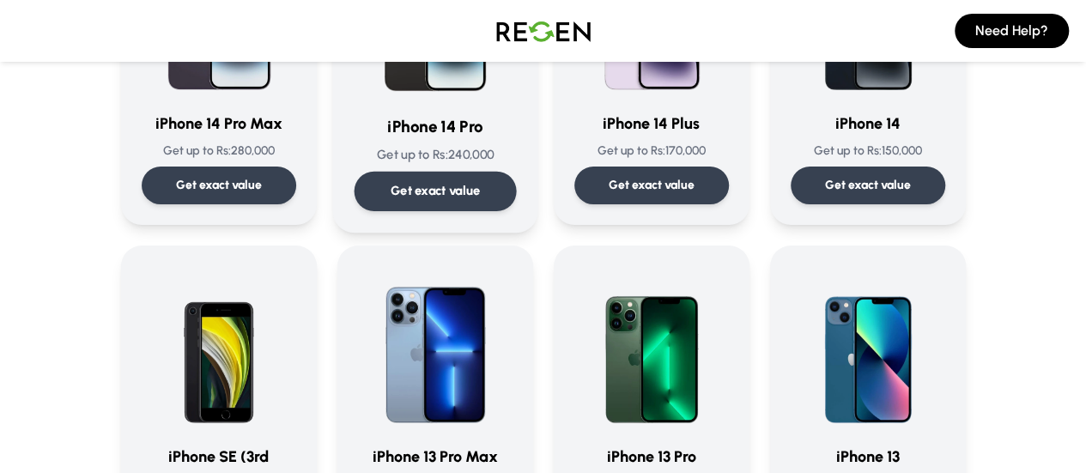
click at [431, 185] on p "Get exact value" at bounding box center [435, 191] width 90 height 18
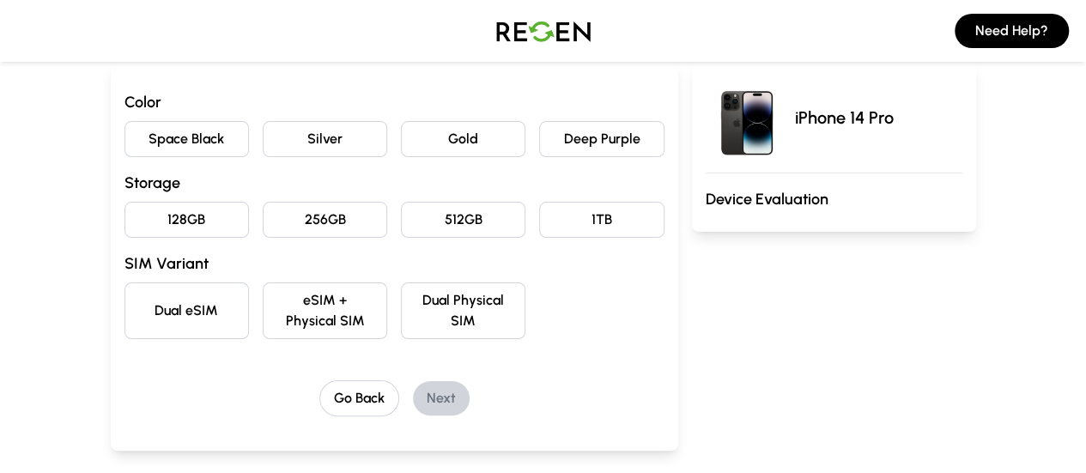
scroll to position [175, 0]
click at [603, 133] on button "Deep Purple" at bounding box center [601, 138] width 124 height 36
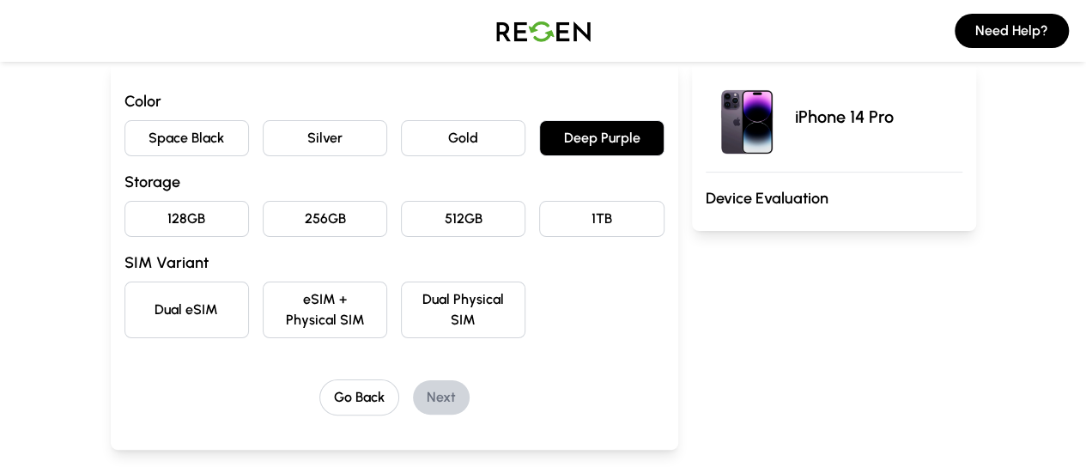
click at [292, 210] on button "256GB" at bounding box center [325, 219] width 124 height 36
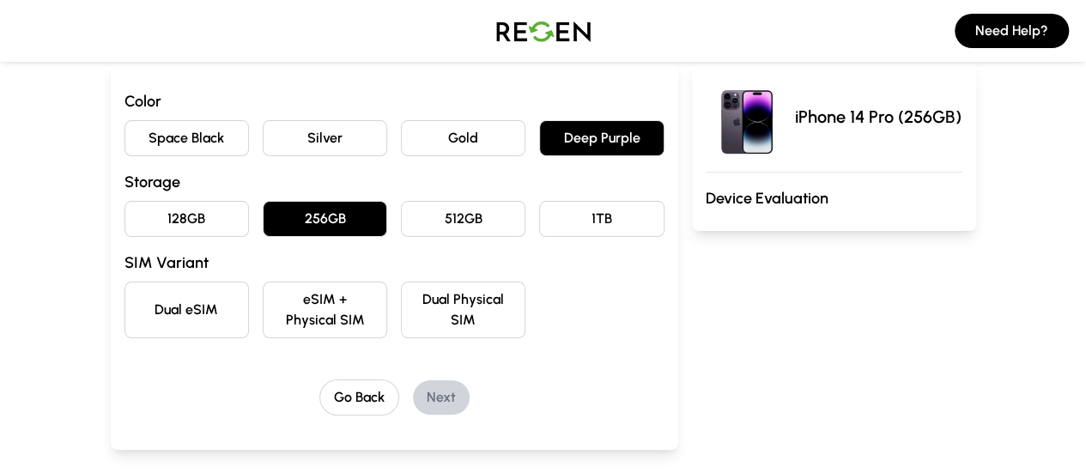
click at [285, 311] on button "eSIM + Physical SIM" at bounding box center [325, 310] width 124 height 57
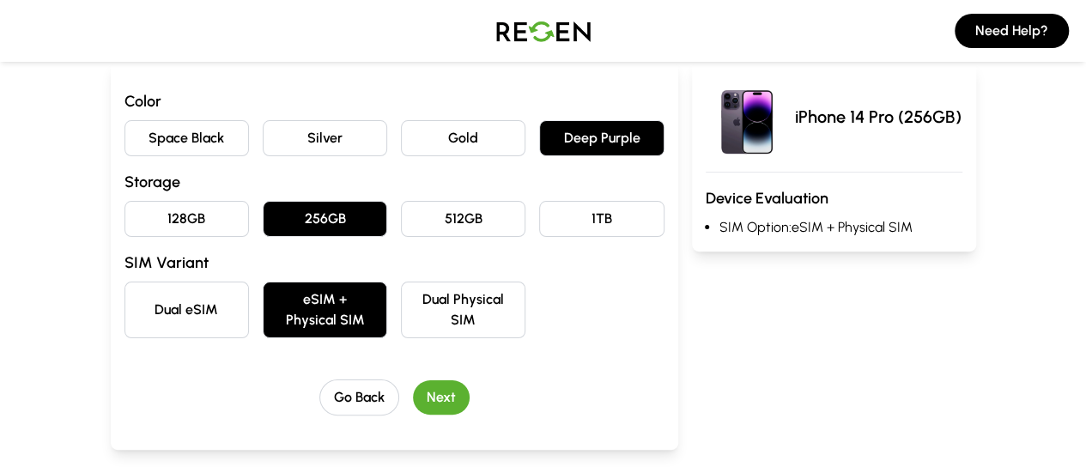
click at [420, 380] on button "Next" at bounding box center [441, 397] width 57 height 34
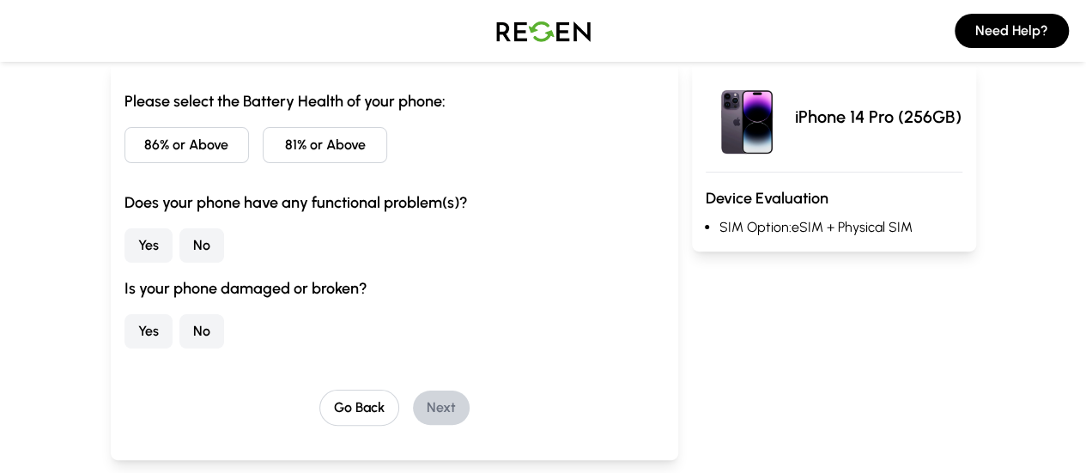
click at [158, 142] on button "86% or Above" at bounding box center [186, 145] width 124 height 36
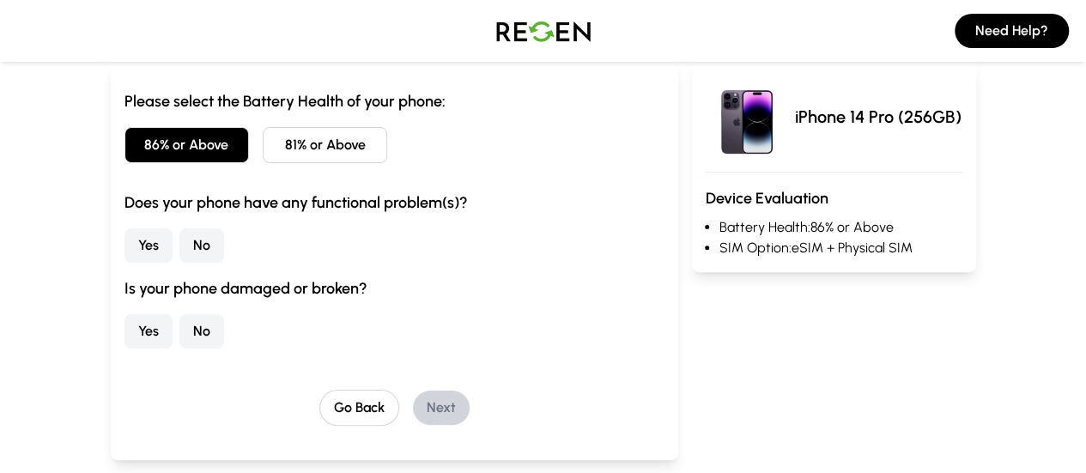
click at [179, 240] on button "No" at bounding box center [201, 245] width 45 height 34
click at [179, 339] on button "No" at bounding box center [201, 331] width 45 height 34
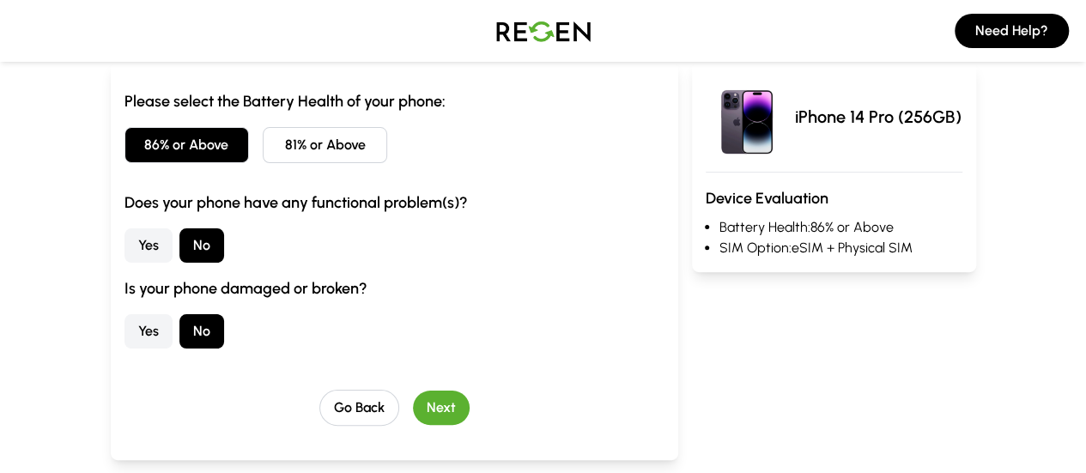
click at [395, 425] on div "Please select the Battery Health of your phone: 86% or Above 81% or Above Does …" at bounding box center [395, 261] width 568 height 398
click at [413, 422] on button "Next" at bounding box center [441, 408] width 57 height 34
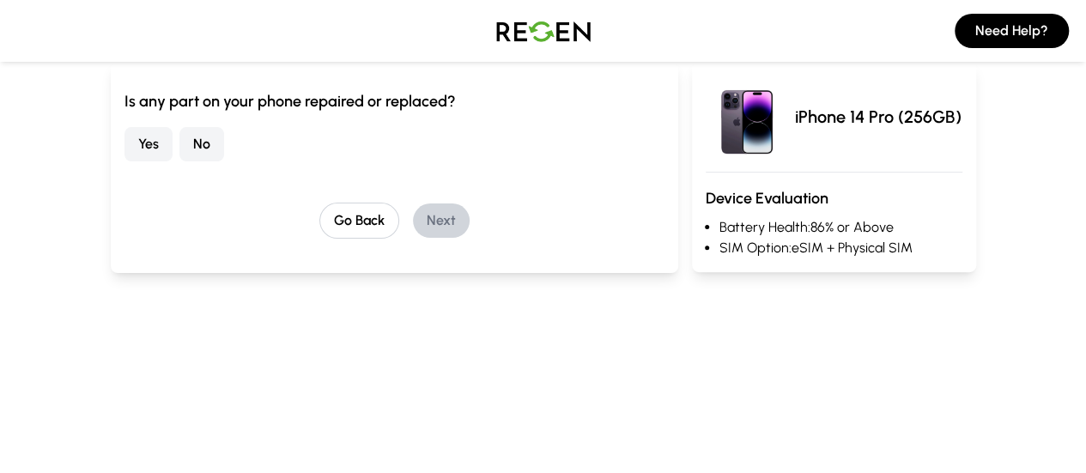
click at [179, 137] on button "No" at bounding box center [201, 144] width 45 height 34
click at [413, 207] on button "Next" at bounding box center [441, 220] width 57 height 34
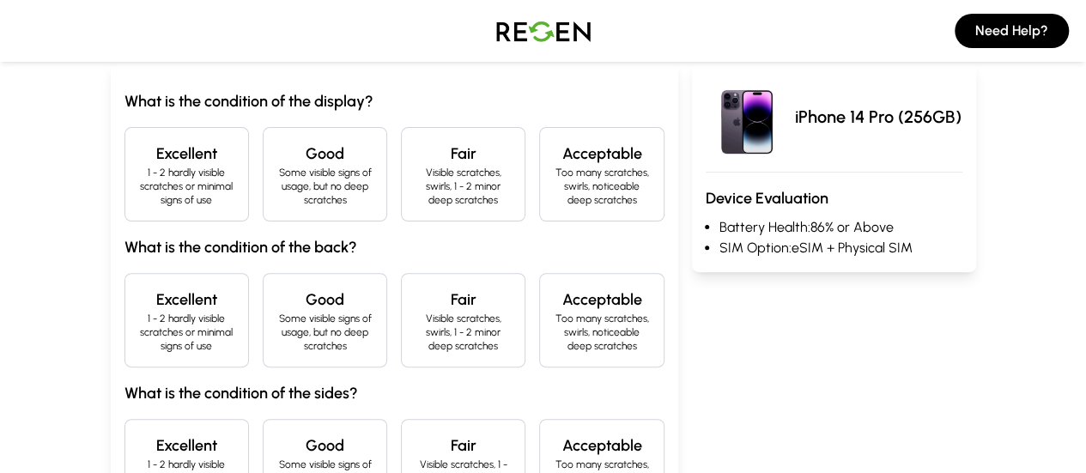
click at [139, 185] on p "1 - 2 hardly visible scratches or minimal signs of use" at bounding box center [186, 186] width 95 height 41
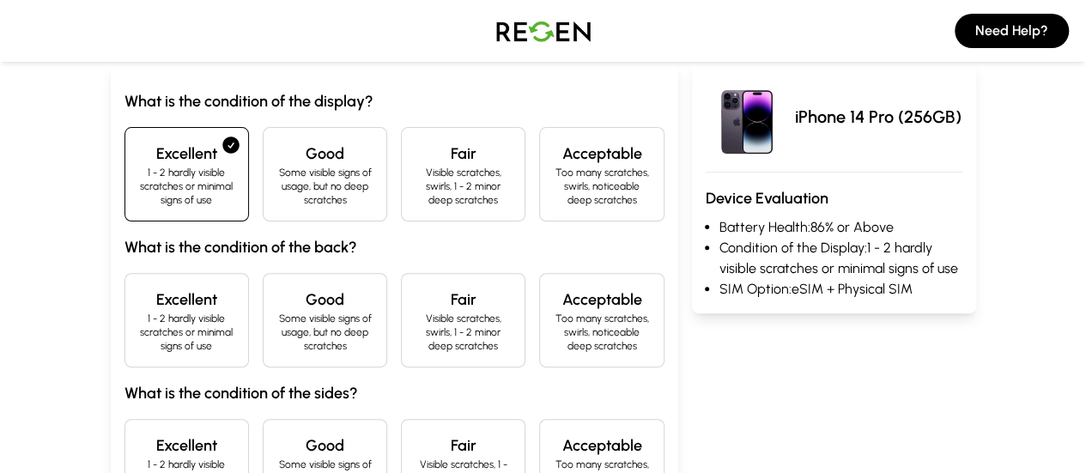
click at [124, 273] on div "Excellent 1 - 2 hardly visible scratches or minimal signs of use" at bounding box center [186, 320] width 124 height 94
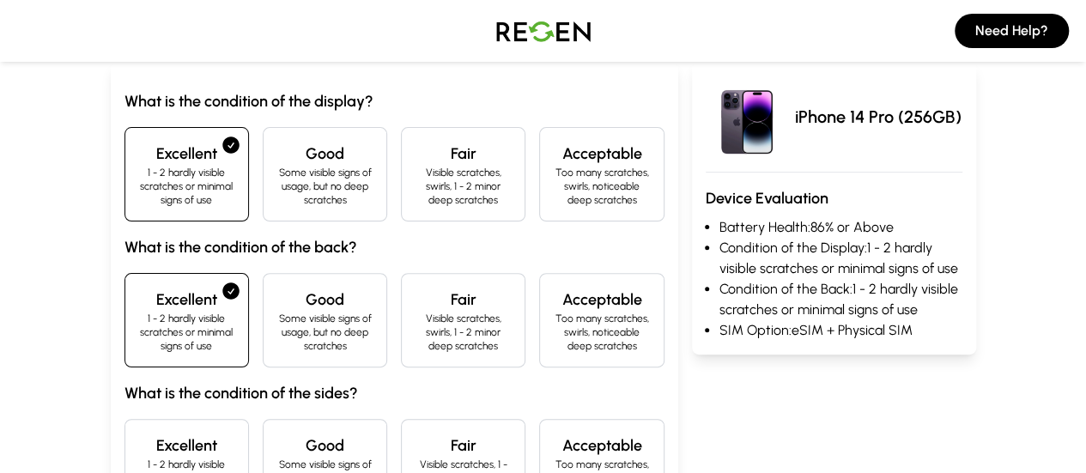
click at [139, 458] on p "1 - 2 hardly visible scratches or minimal signs of use" at bounding box center [186, 478] width 95 height 41
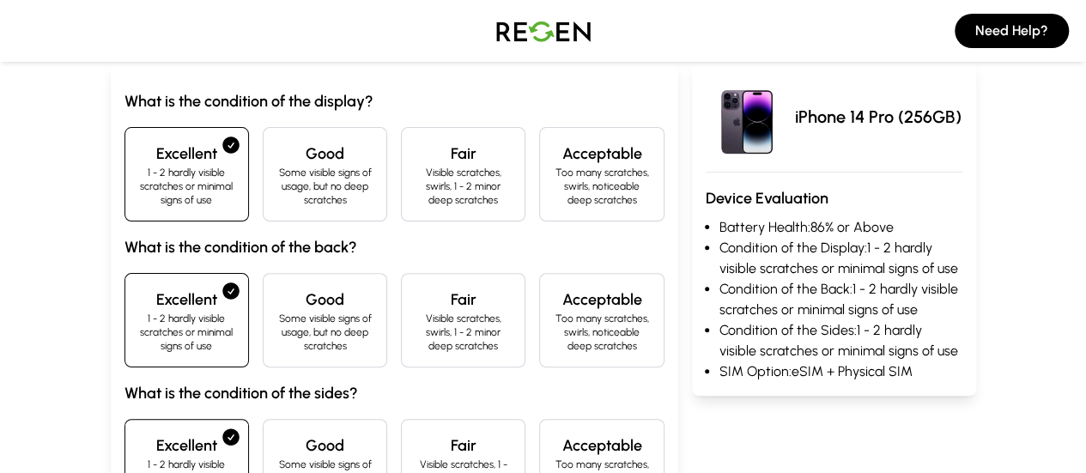
scroll to position [345, 0]
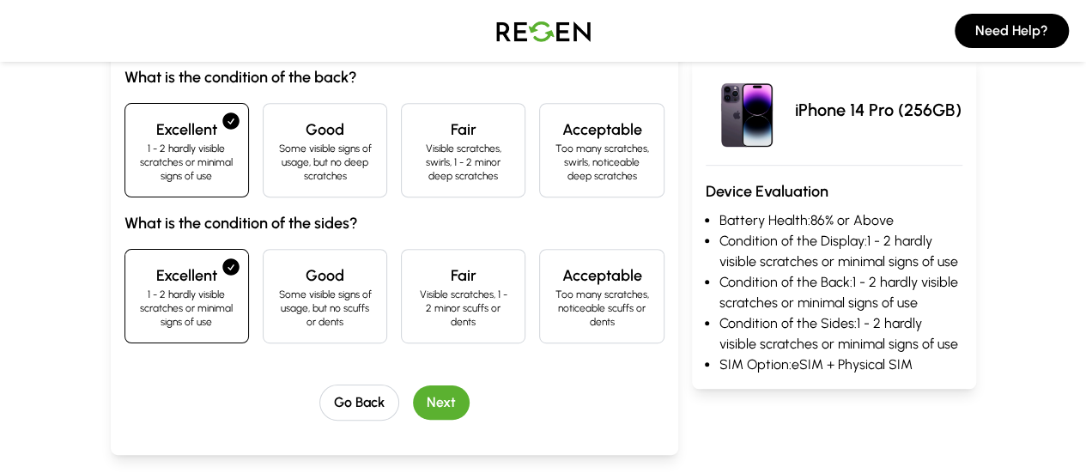
click at [416, 385] on button "Next" at bounding box center [441, 402] width 57 height 34
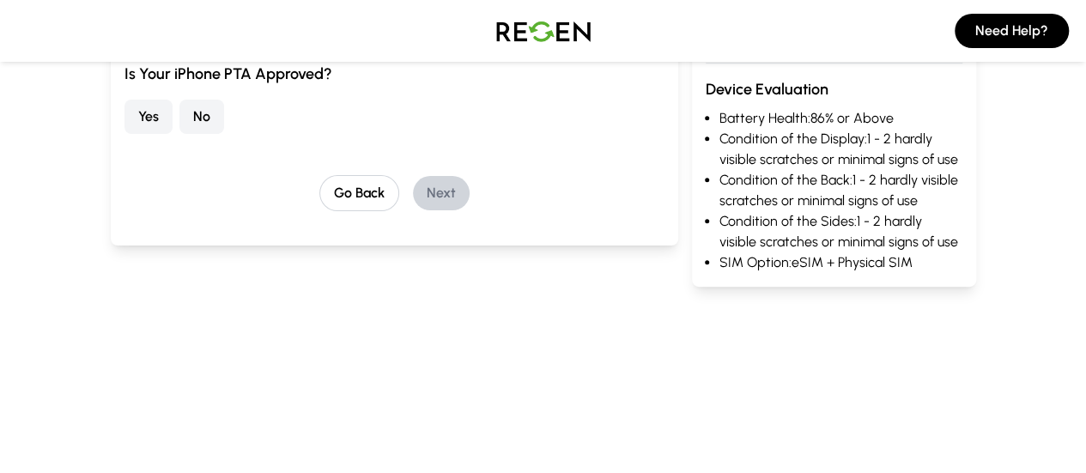
scroll to position [157, 0]
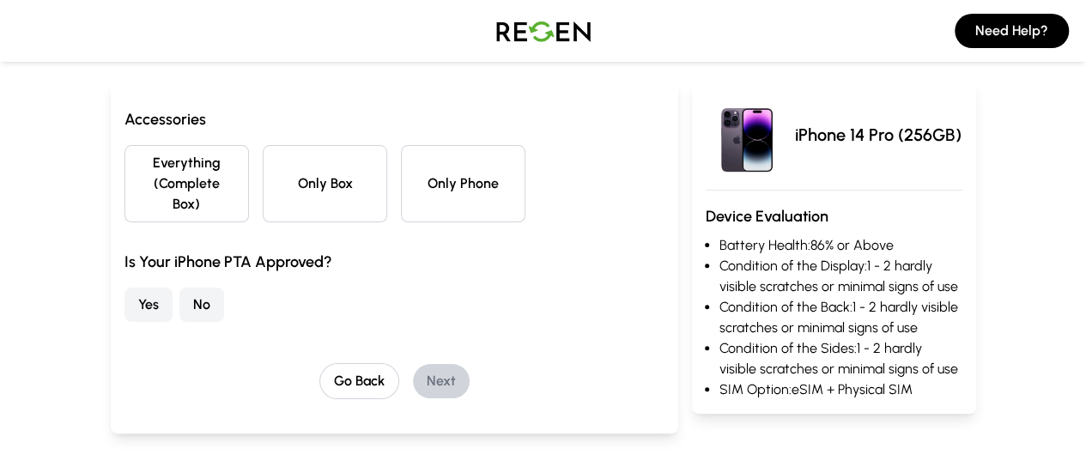
click at [149, 168] on button "Everything (Complete Box)" at bounding box center [186, 183] width 124 height 77
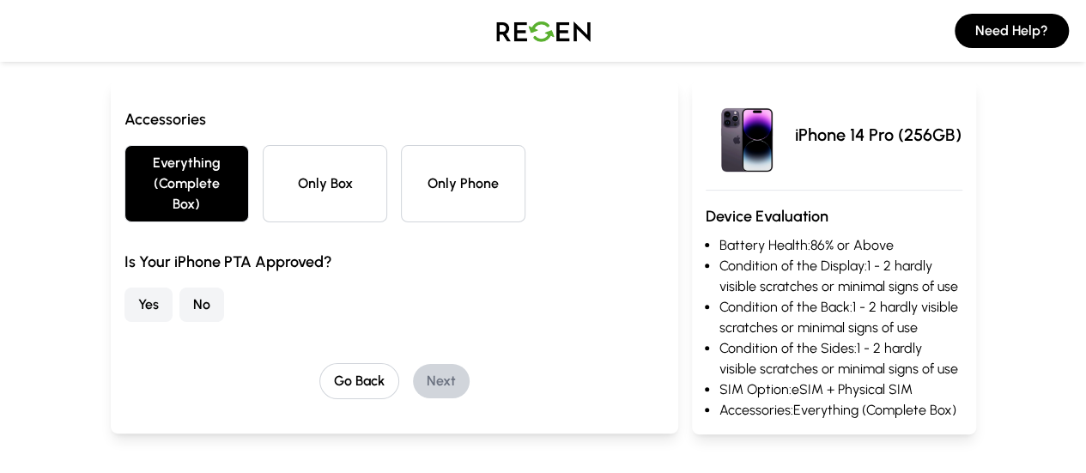
click at [124, 288] on button "Yes" at bounding box center [148, 305] width 48 height 34
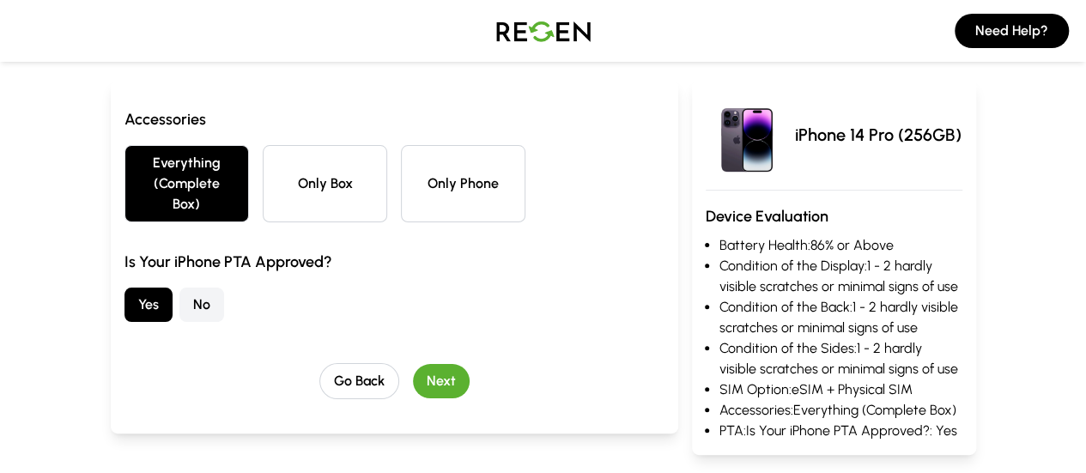
click at [424, 364] on button "Next" at bounding box center [441, 381] width 57 height 34
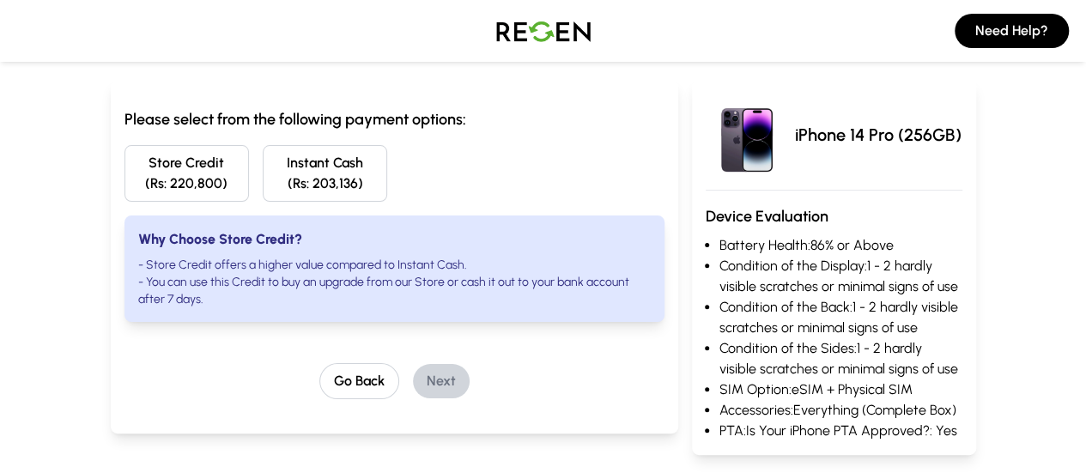
scroll to position [0, 0]
